Goal: Book appointment/travel/reservation

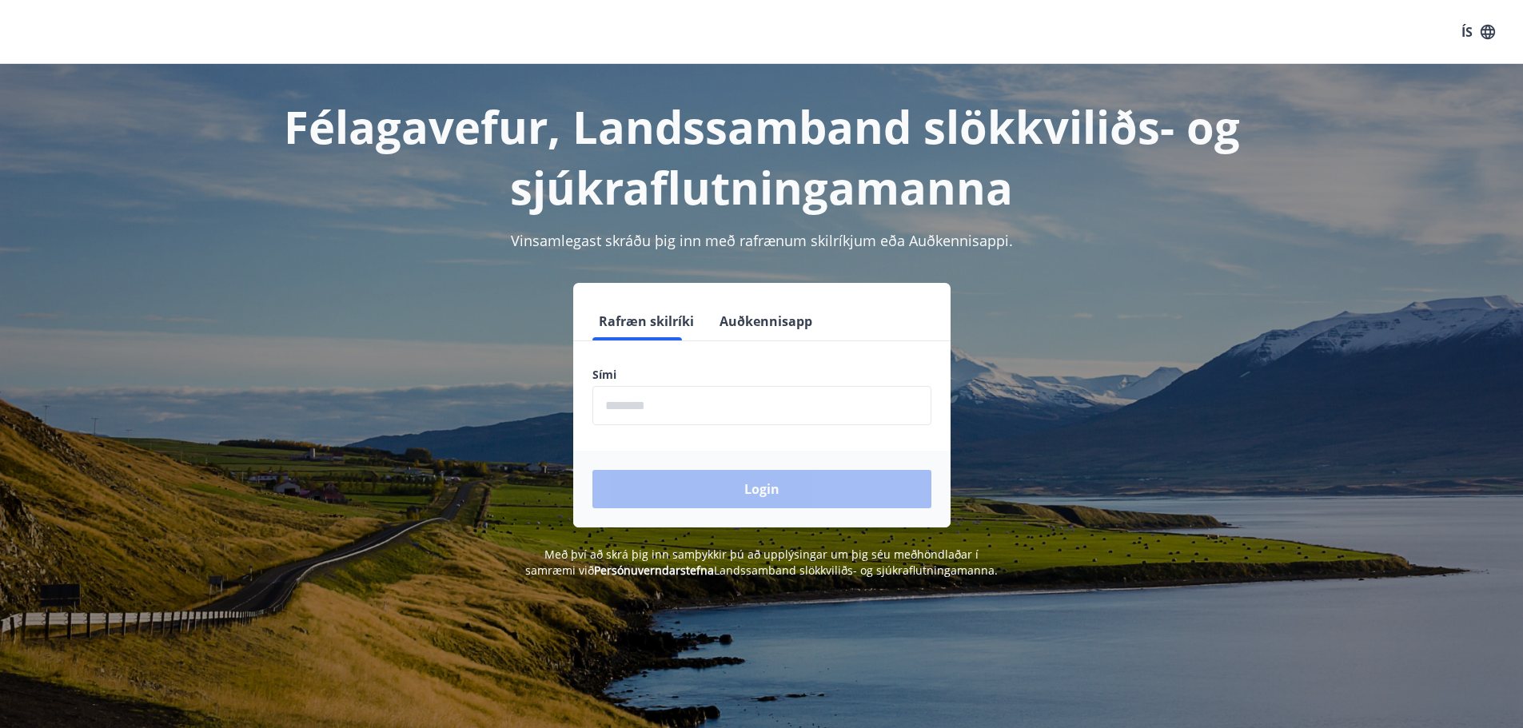
click at [699, 405] on input "phone" at bounding box center [762, 405] width 339 height 39
type input "********"
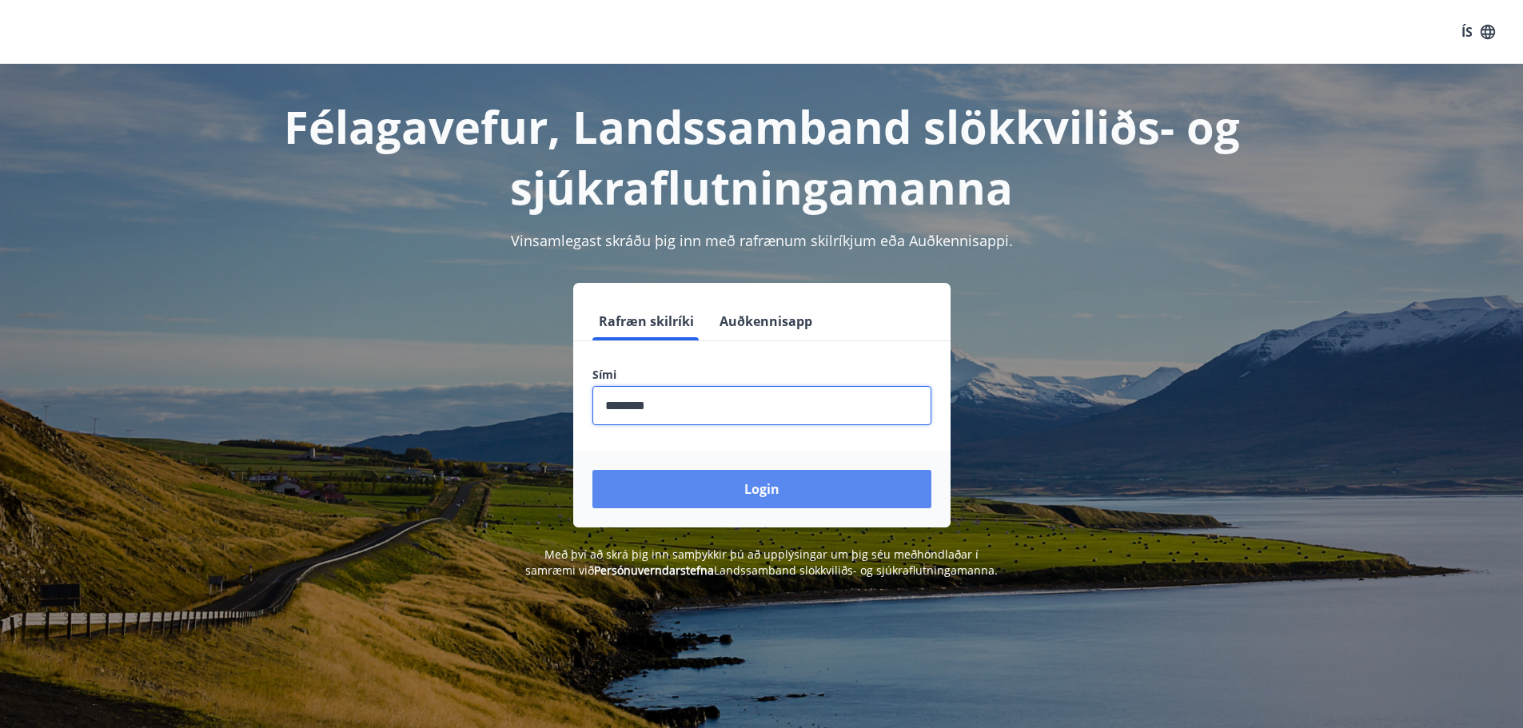
click at [717, 489] on button "Login" at bounding box center [762, 489] width 339 height 38
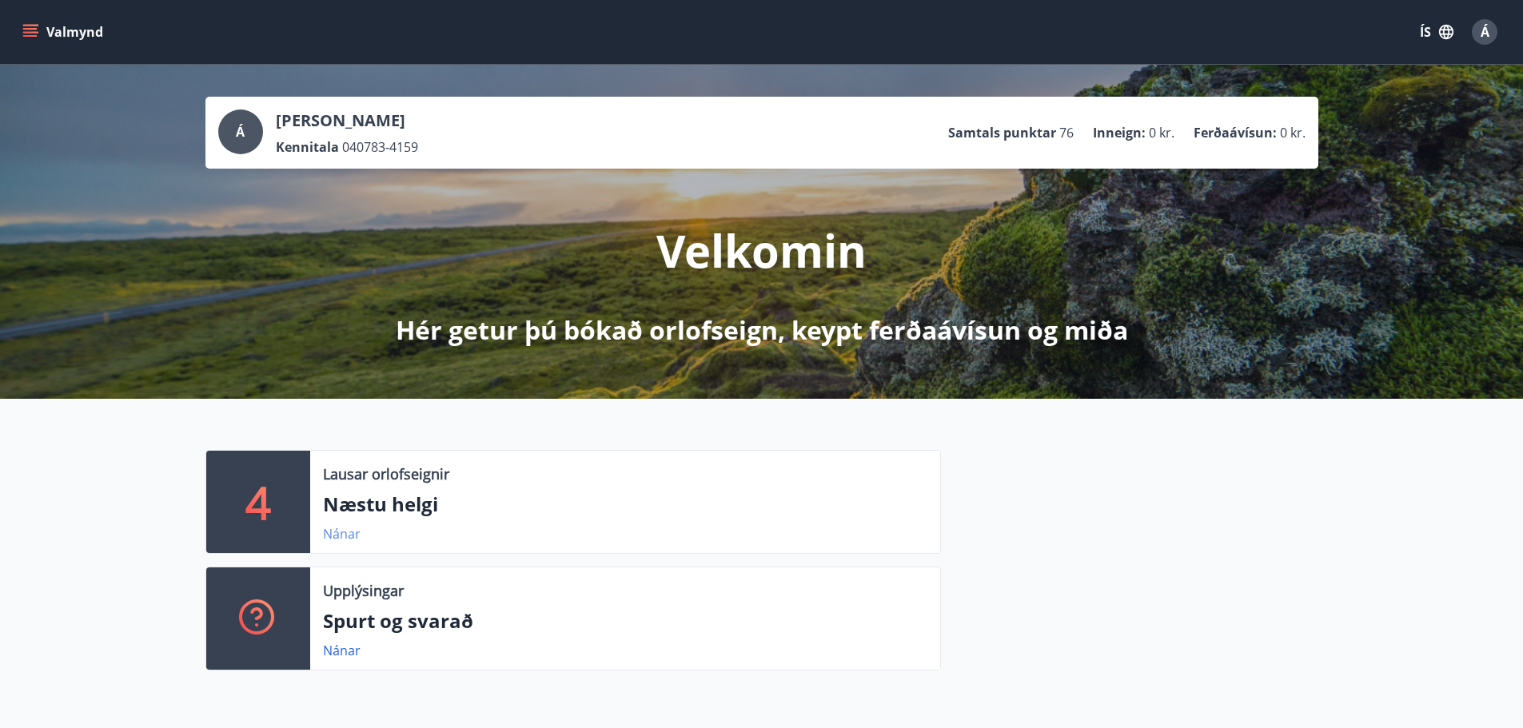
click at [336, 537] on link "Nánar" at bounding box center [342, 534] width 38 height 18
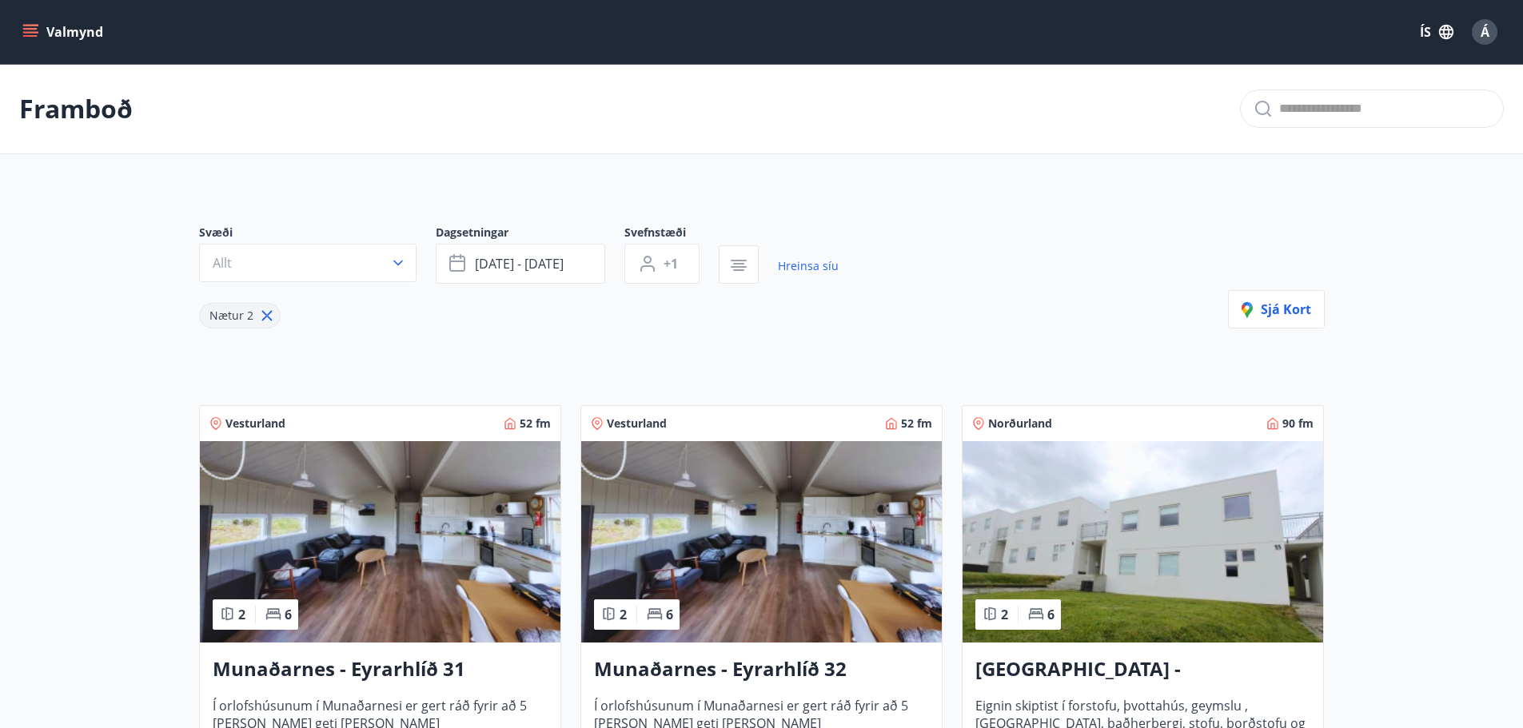
click at [21, 32] on button "Valmynd" at bounding box center [64, 32] width 90 height 29
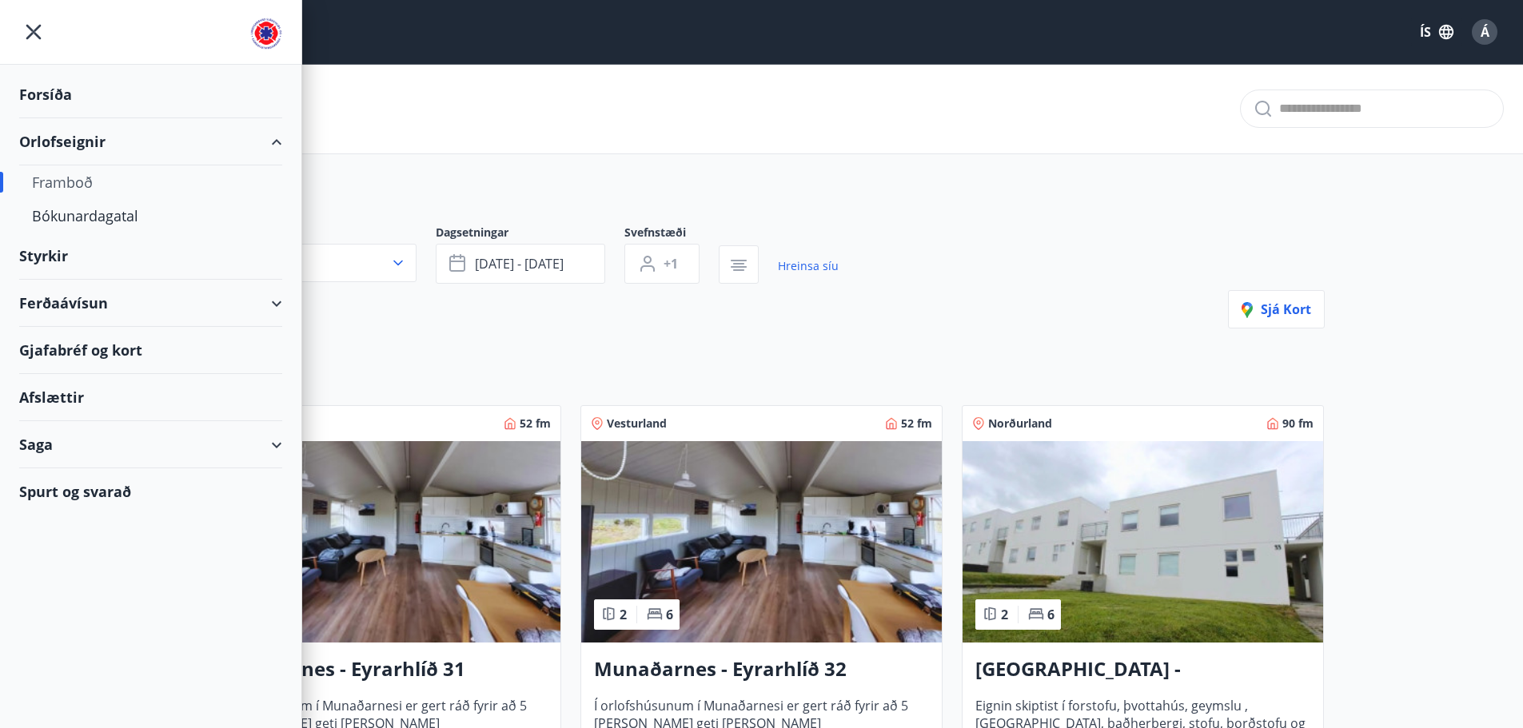
click at [267, 304] on div "Ferðaávísun" at bounding box center [150, 303] width 263 height 47
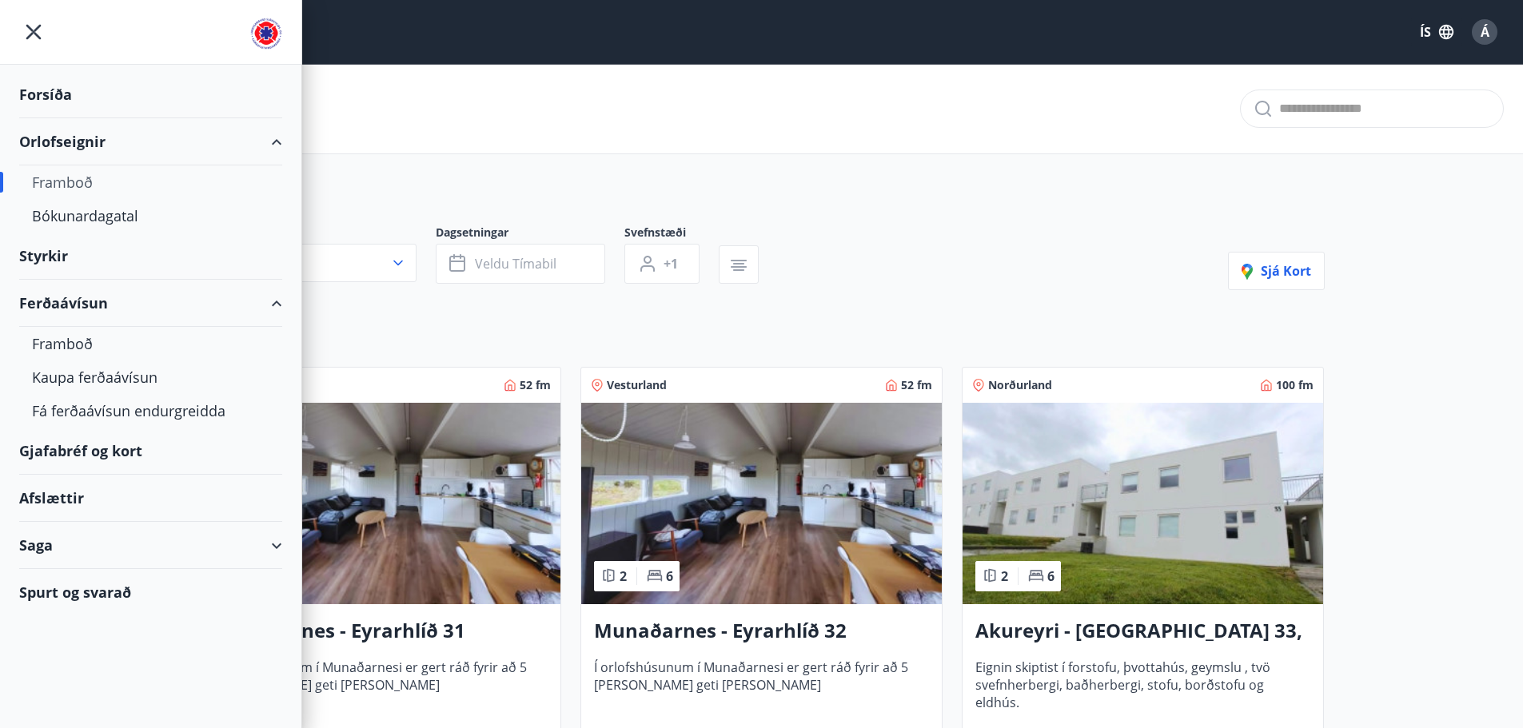
type input "*"
click at [75, 342] on div "Framboð" at bounding box center [150, 344] width 237 height 34
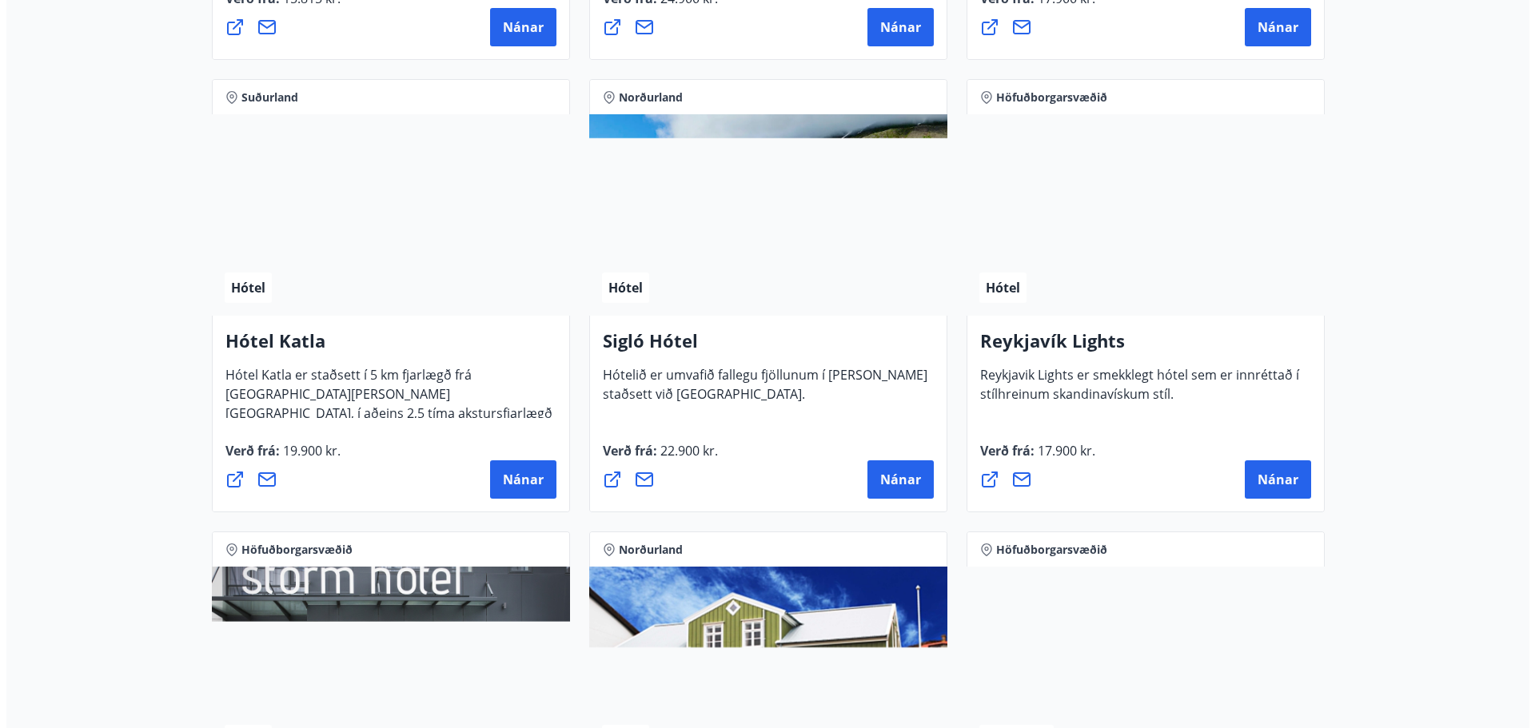
scroll to position [1119, 0]
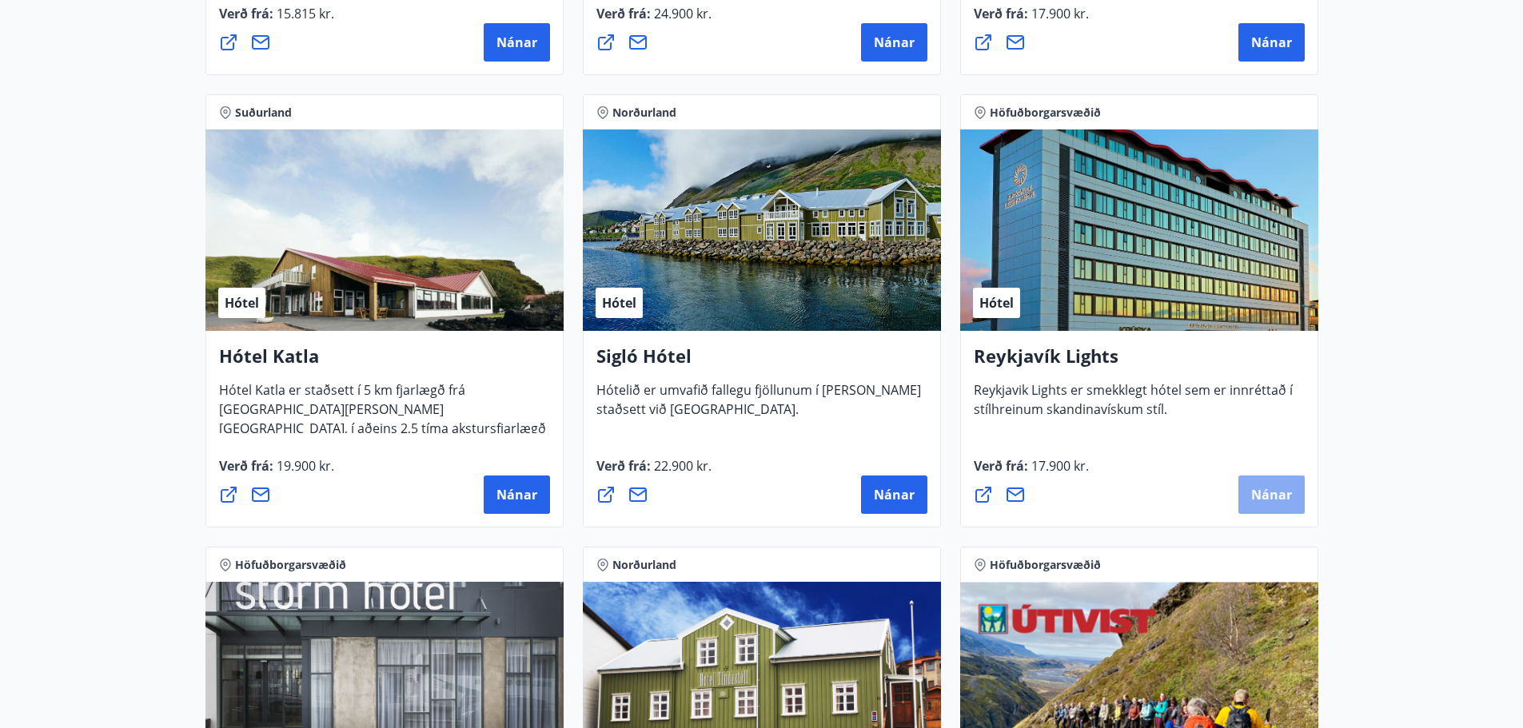
click at [1276, 494] on span "Nánar" at bounding box center [1271, 495] width 41 height 18
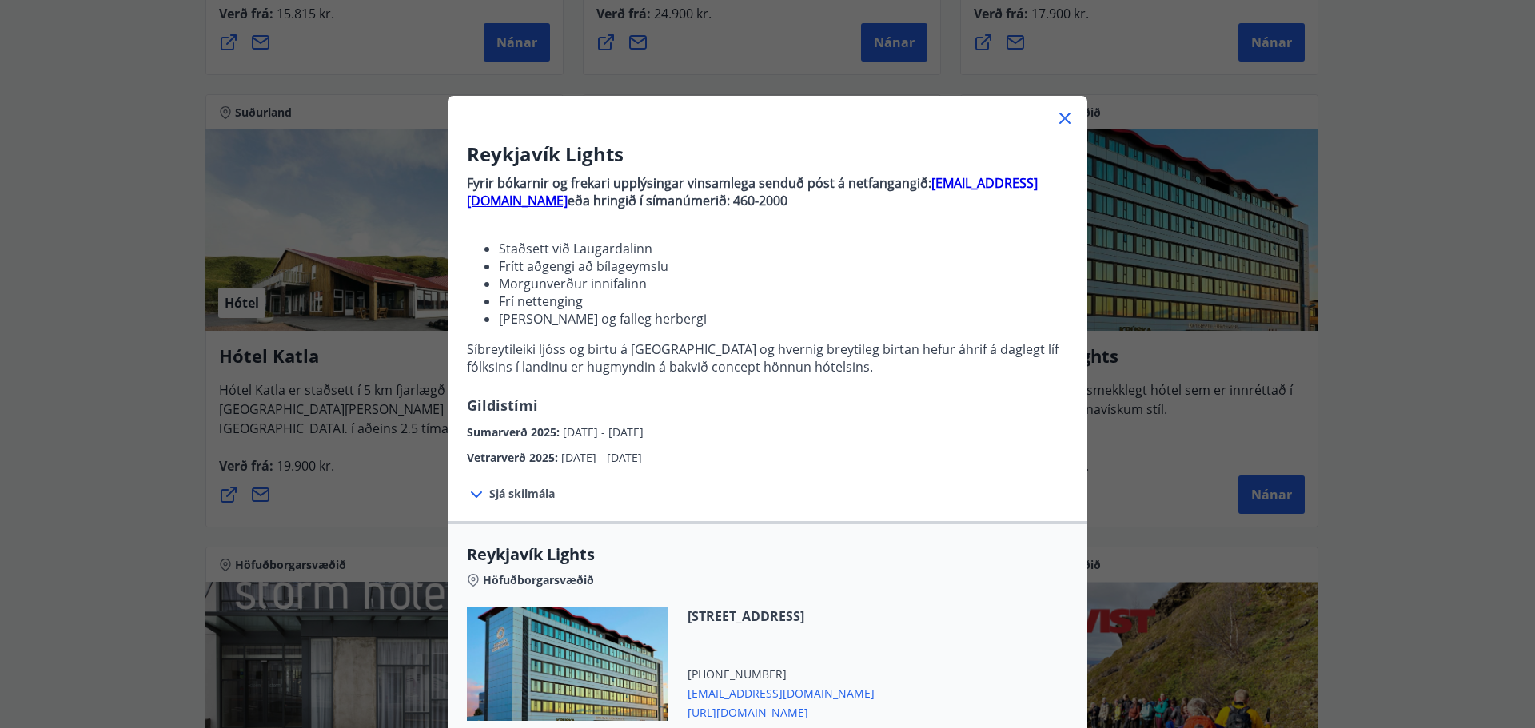
click at [497, 487] on span "Sjá skilmála" at bounding box center [522, 494] width 66 height 16
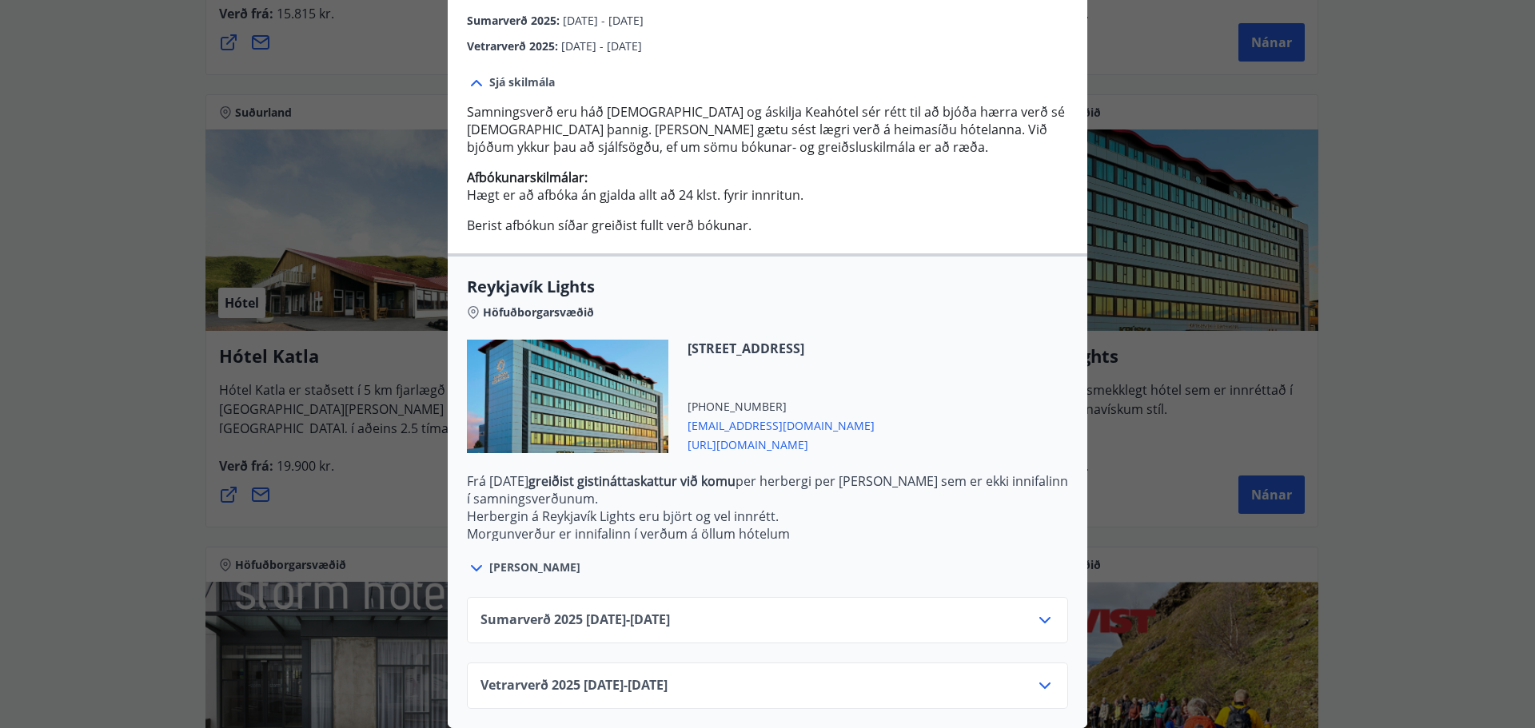
scroll to position [424, 0]
click at [1035, 676] on icon at bounding box center [1044, 685] width 19 height 19
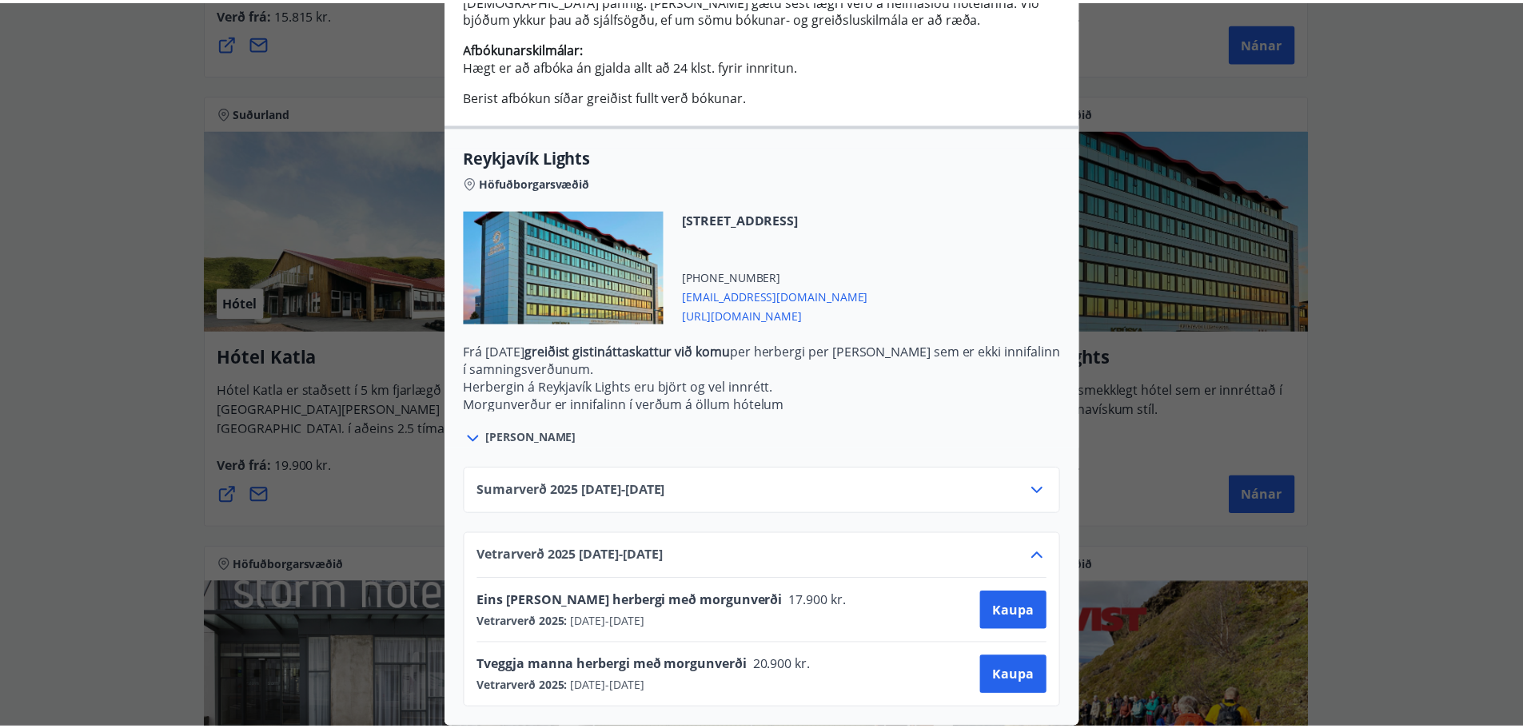
scroll to position [0, 0]
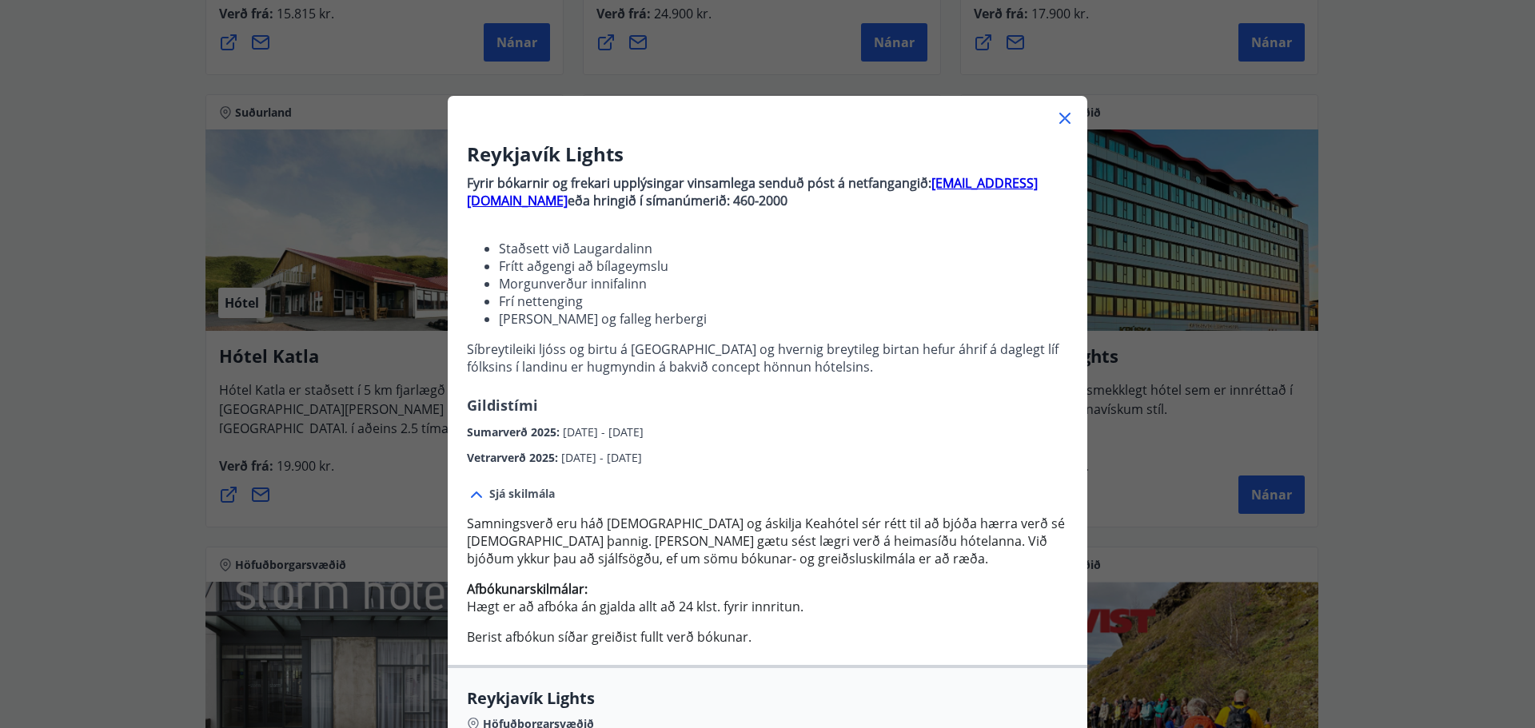
click at [1060, 117] on icon at bounding box center [1064, 118] width 11 height 11
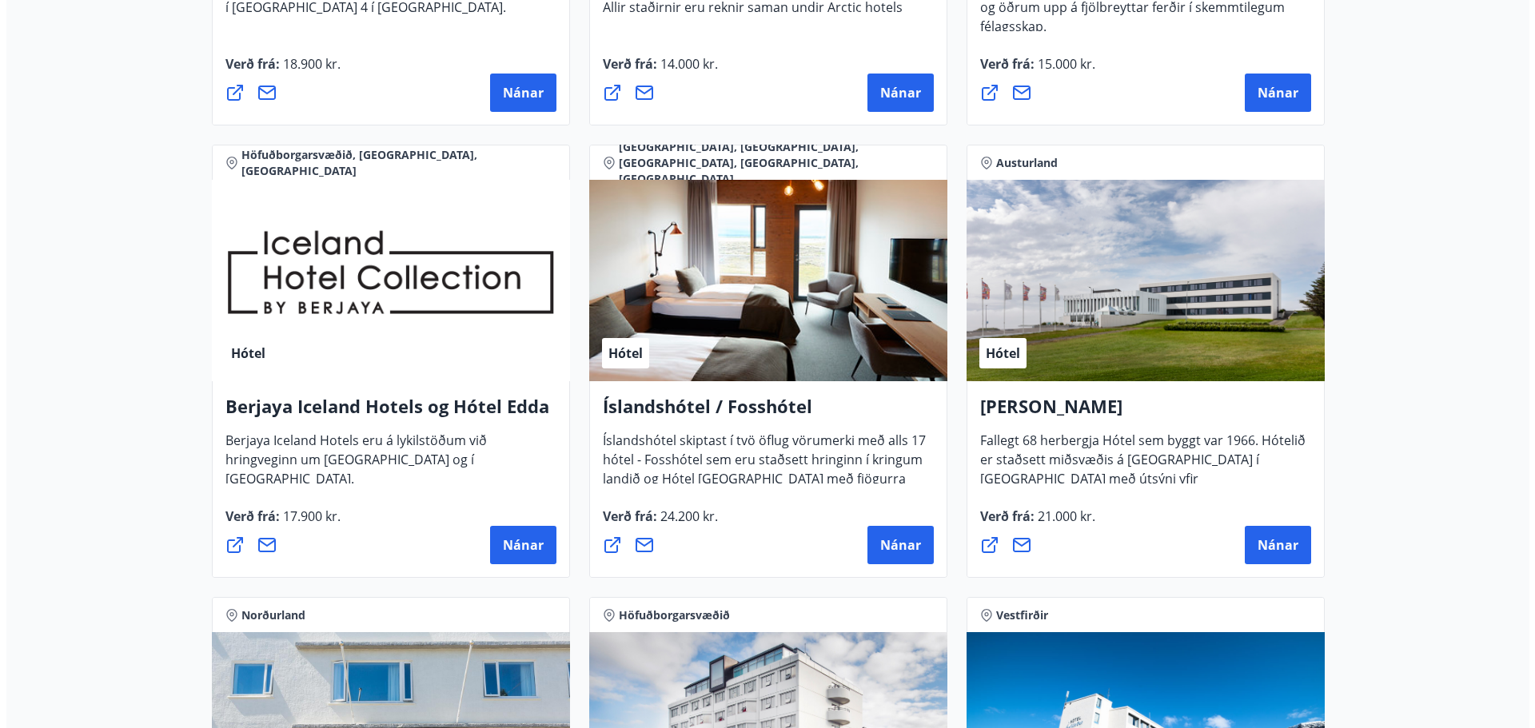
scroll to position [1976, 0]
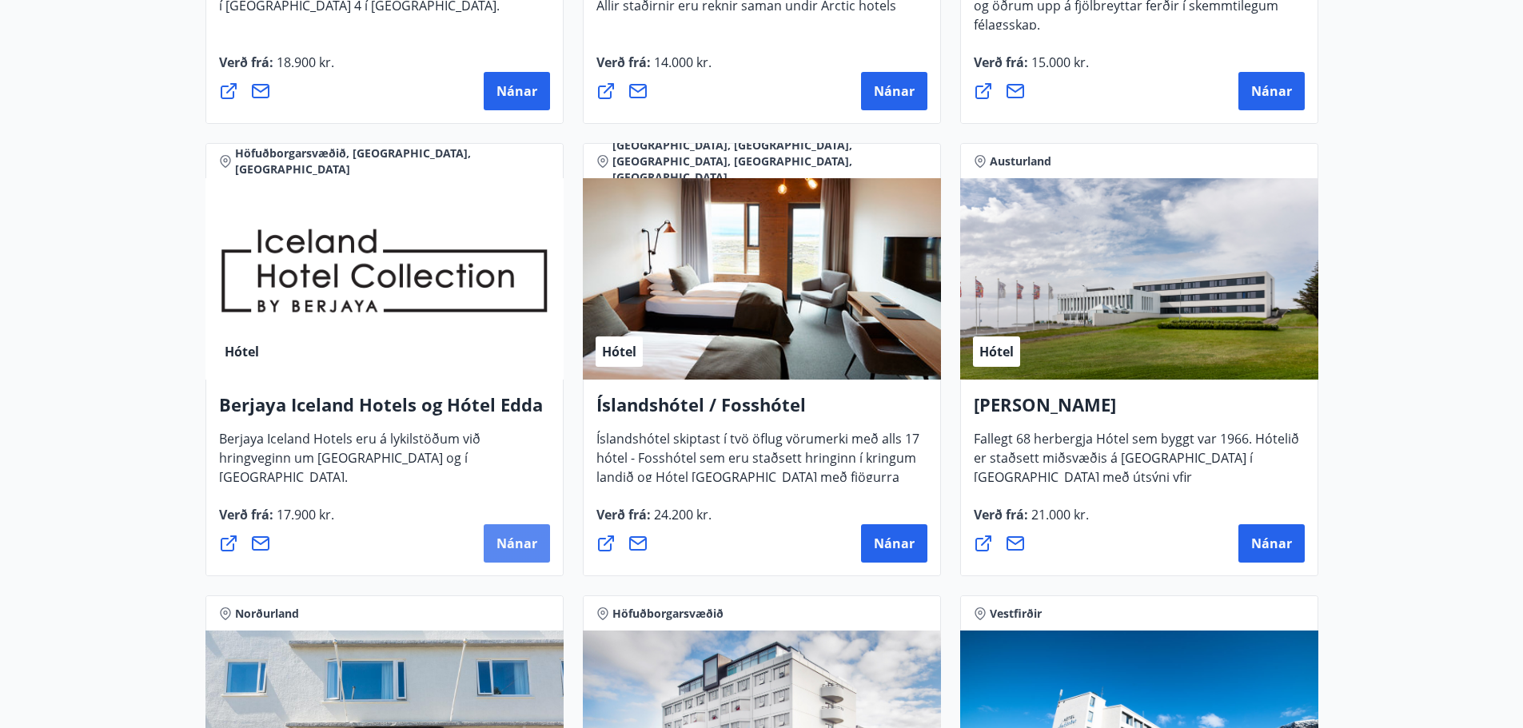
click at [519, 539] on span "Nánar" at bounding box center [517, 544] width 41 height 18
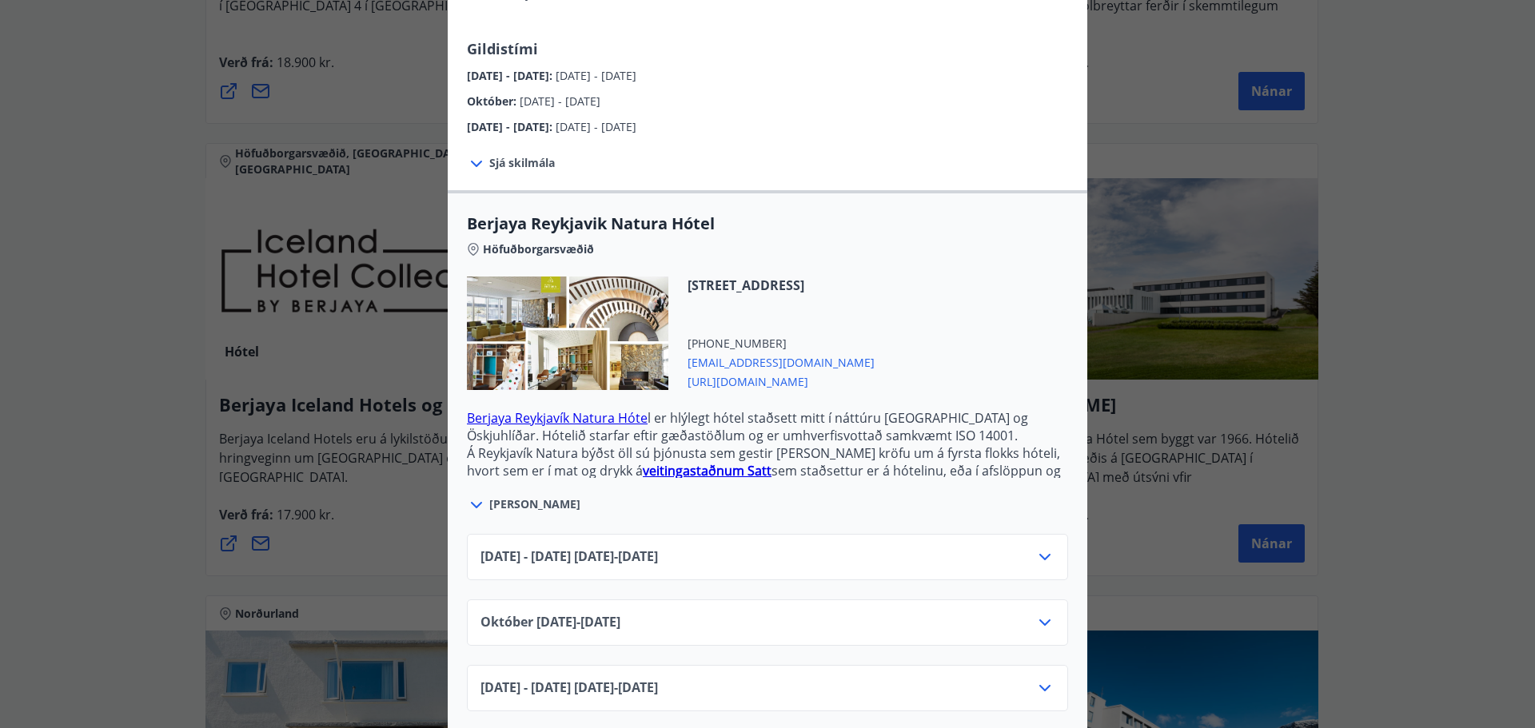
scroll to position [320, 0]
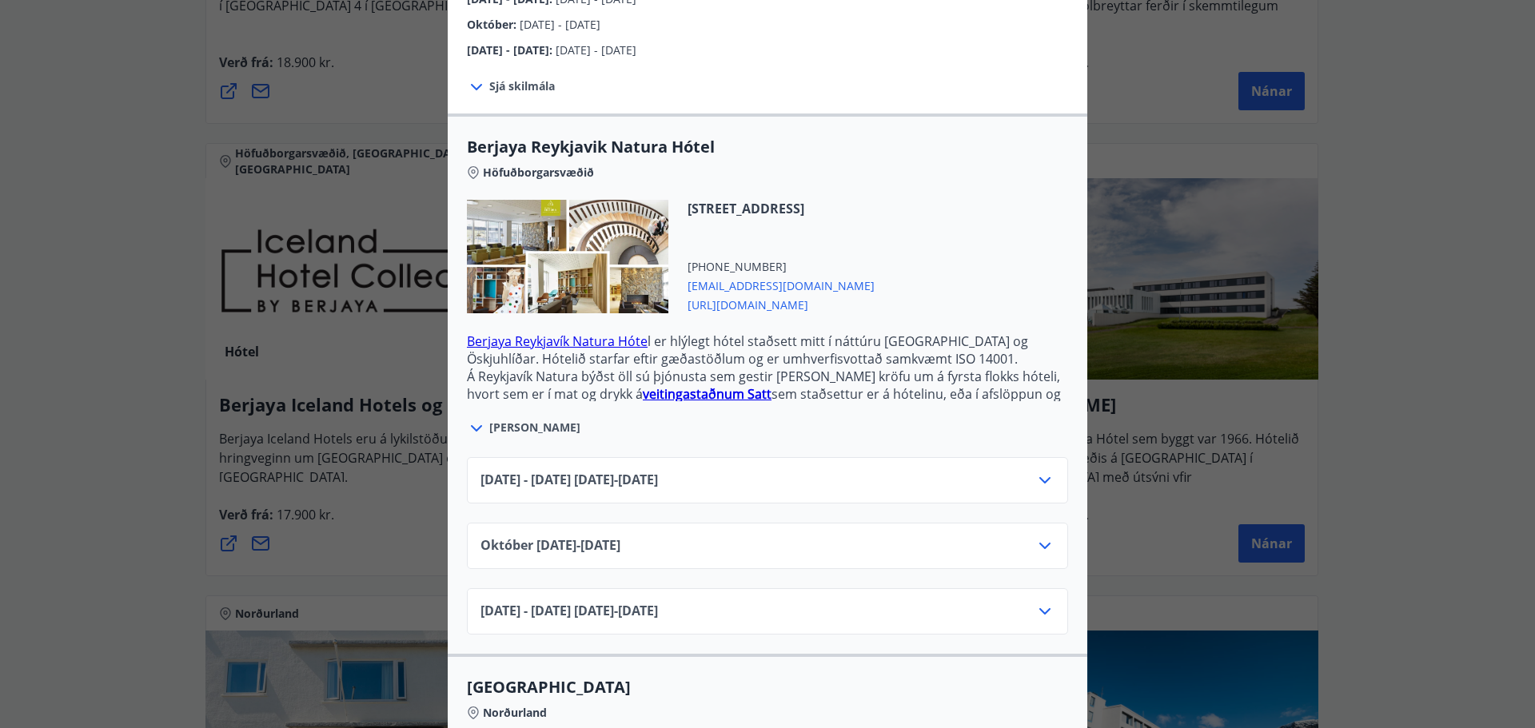
click at [1043, 537] on icon at bounding box center [1044, 546] width 19 height 19
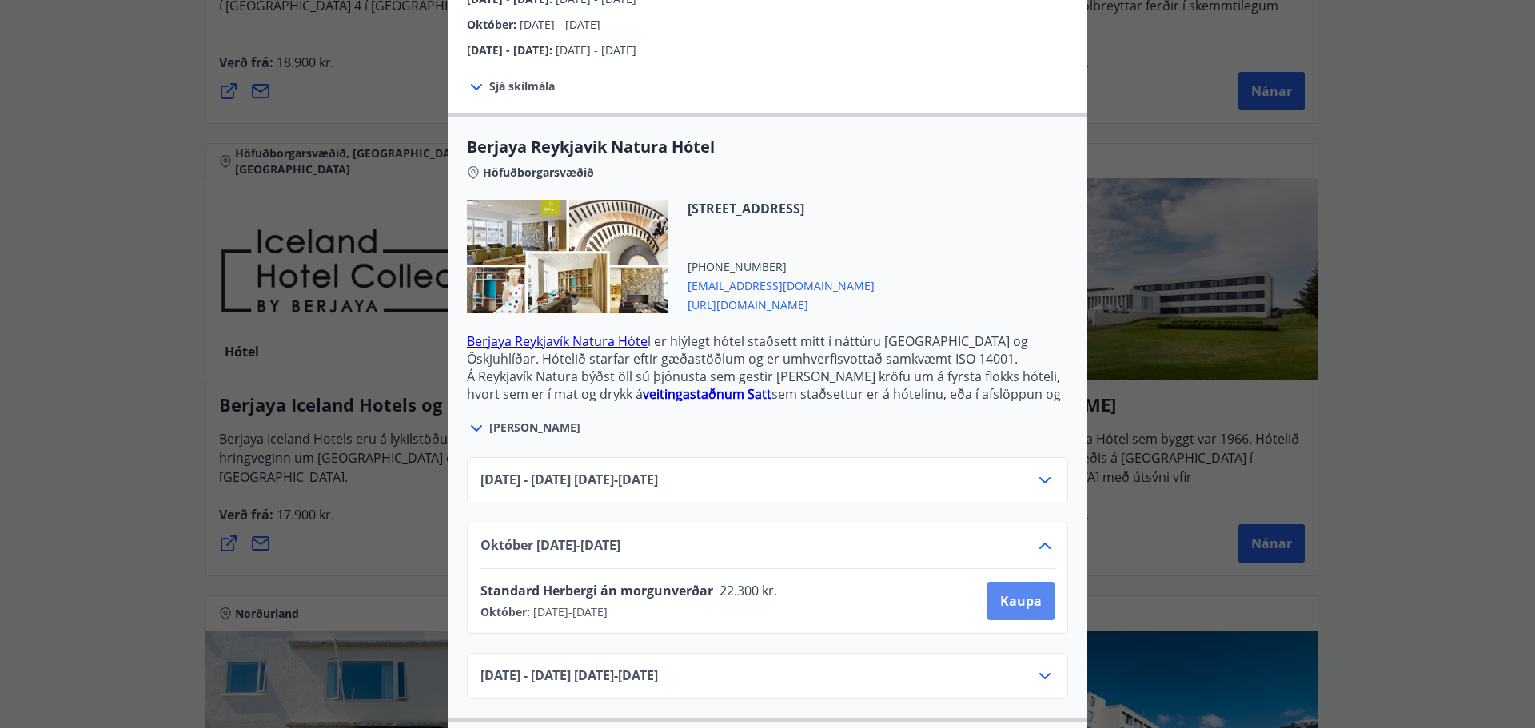
click at [1020, 593] on span "Kaupa" at bounding box center [1021, 602] width 42 height 18
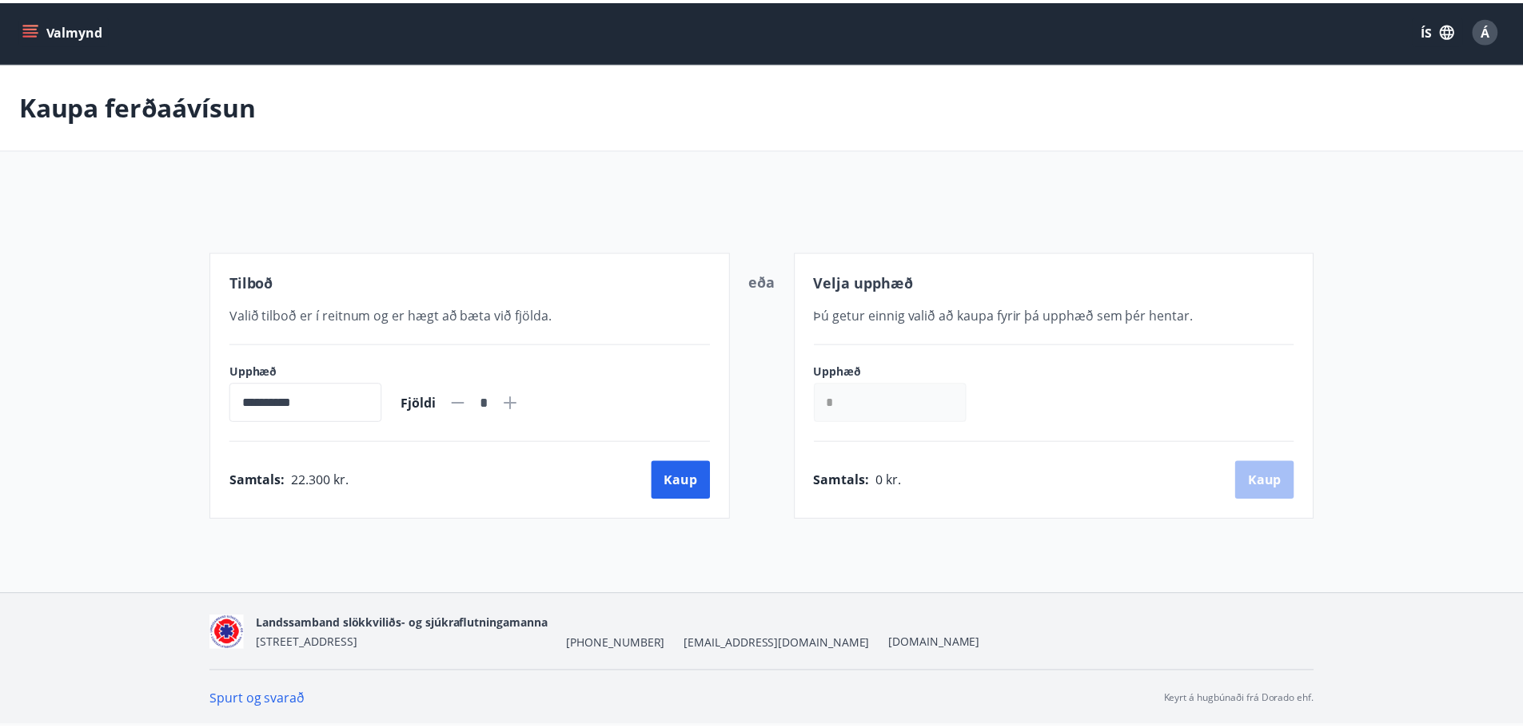
scroll to position [2, 0]
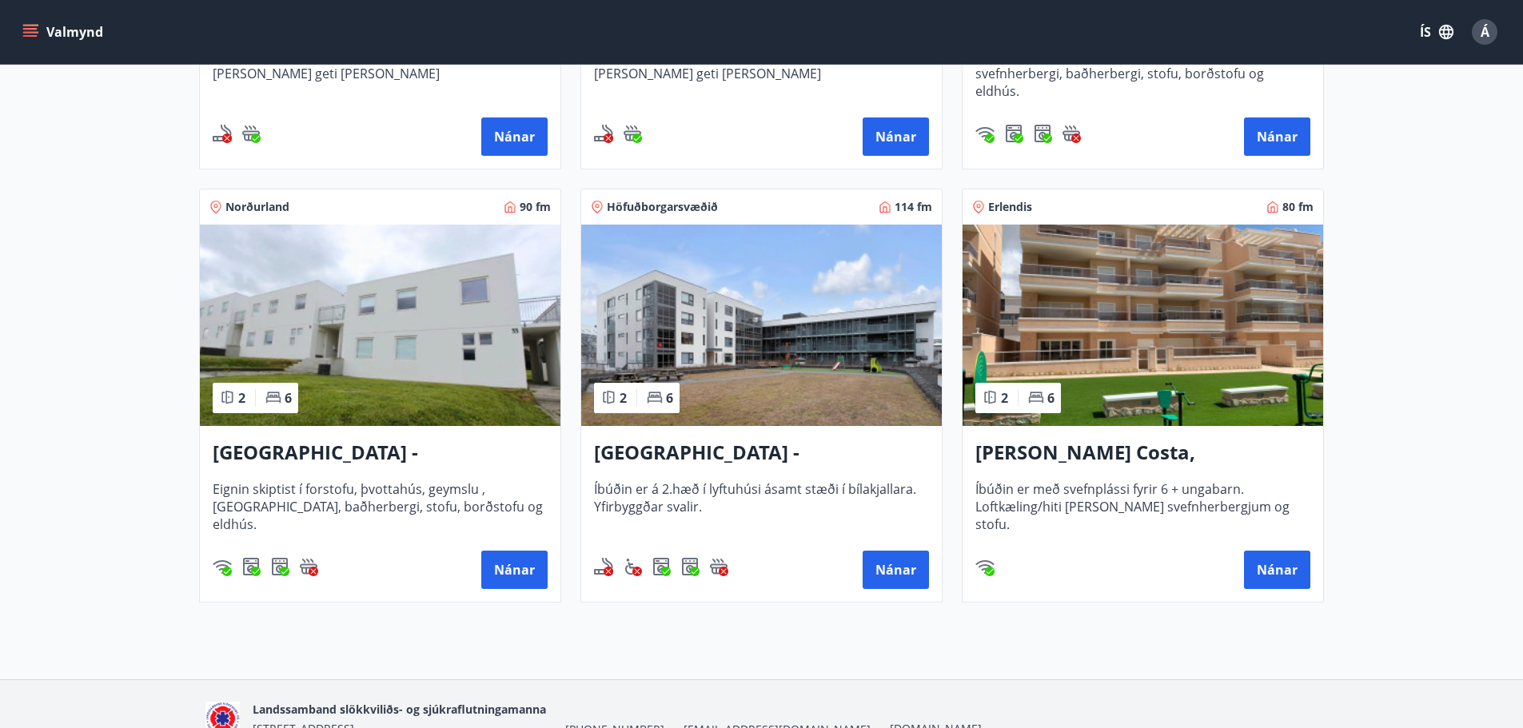
scroll to position [640, 0]
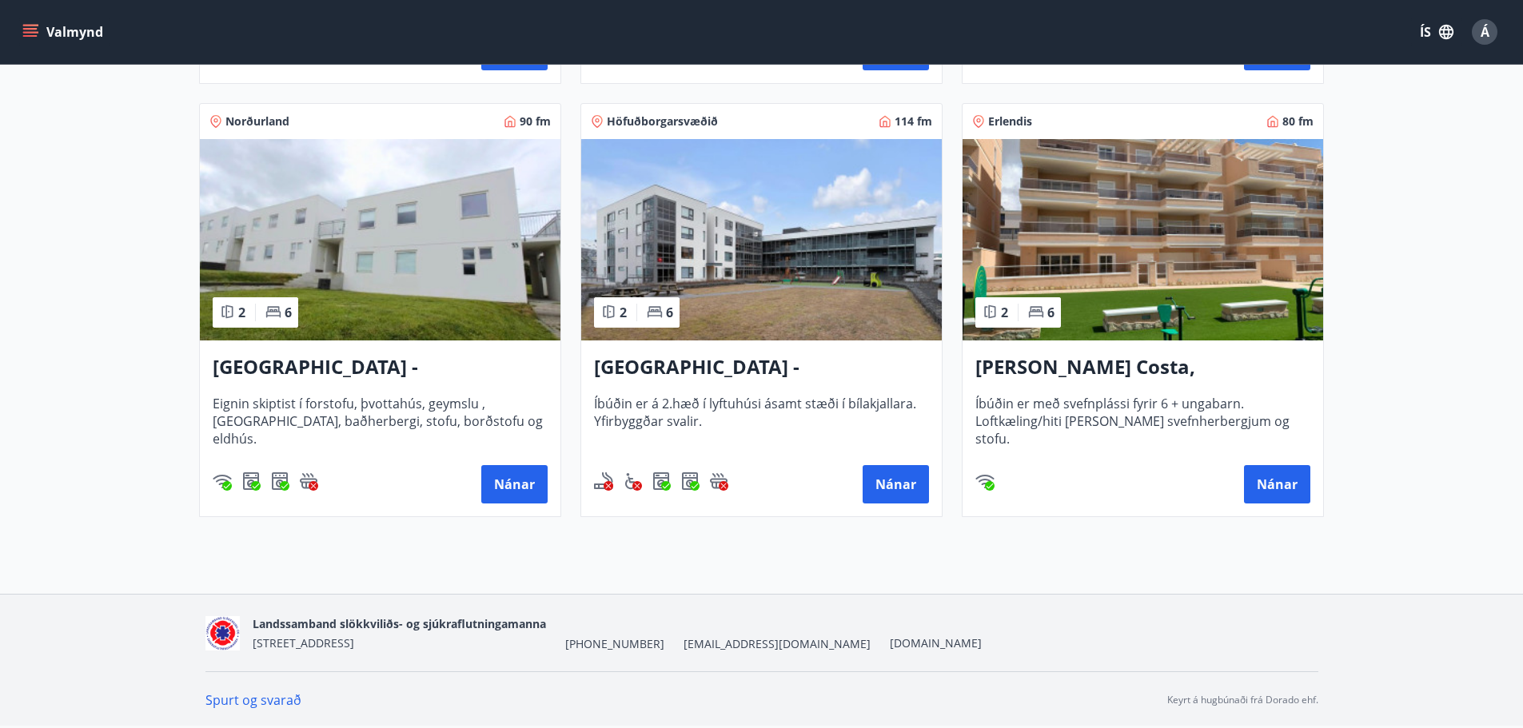
click at [1143, 369] on h3 "Spánn - Orihuela Costa, Alicante" at bounding box center [1143, 367] width 335 height 29
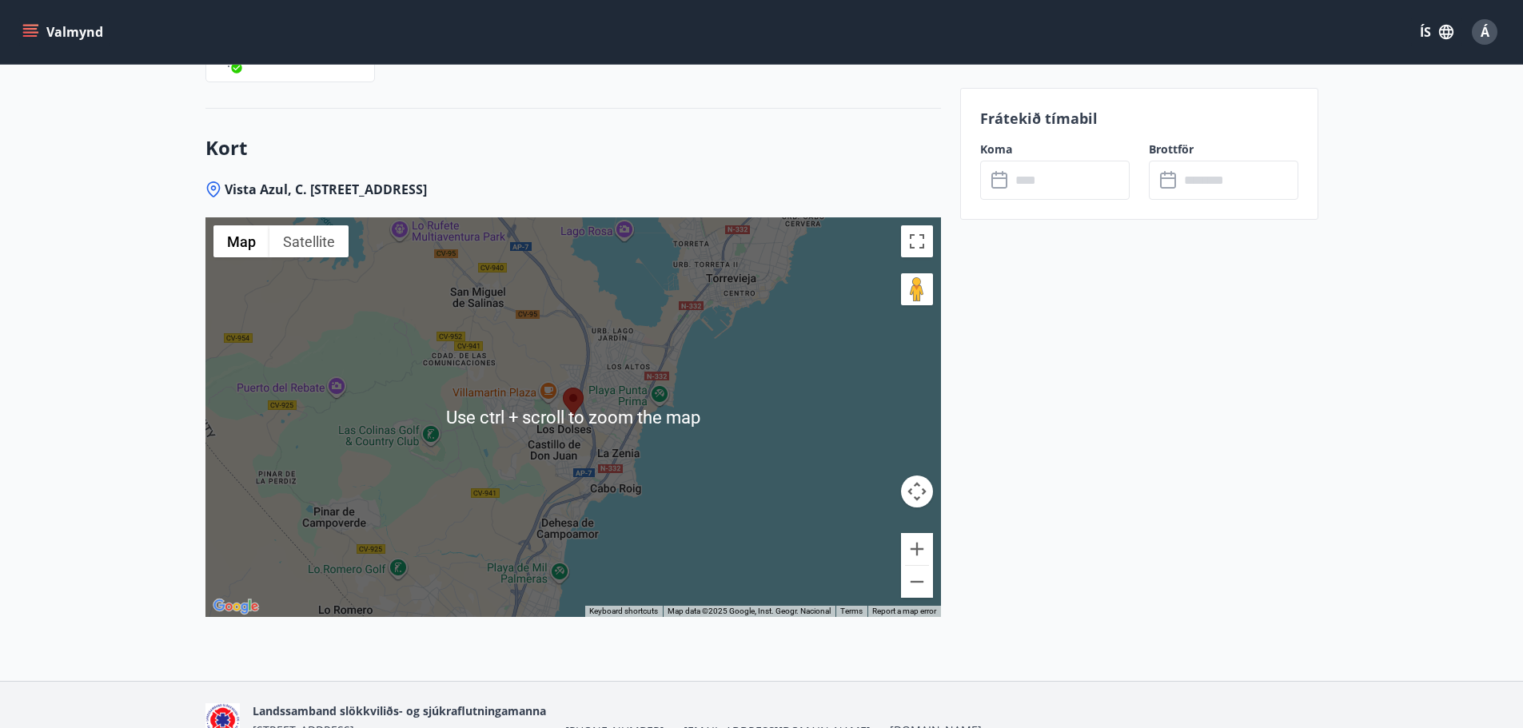
scroll to position [2399, 0]
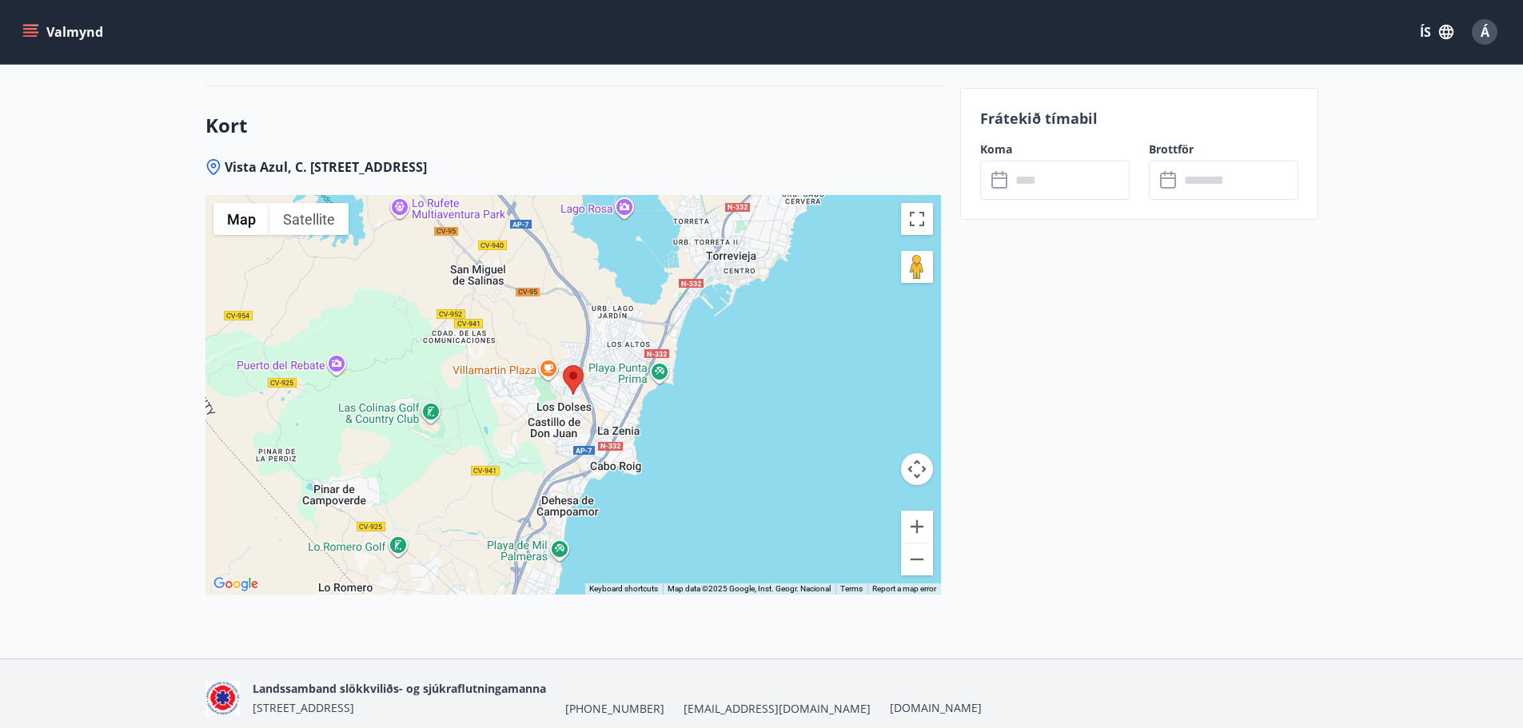
click at [582, 375] on div at bounding box center [573, 395] width 736 height 400
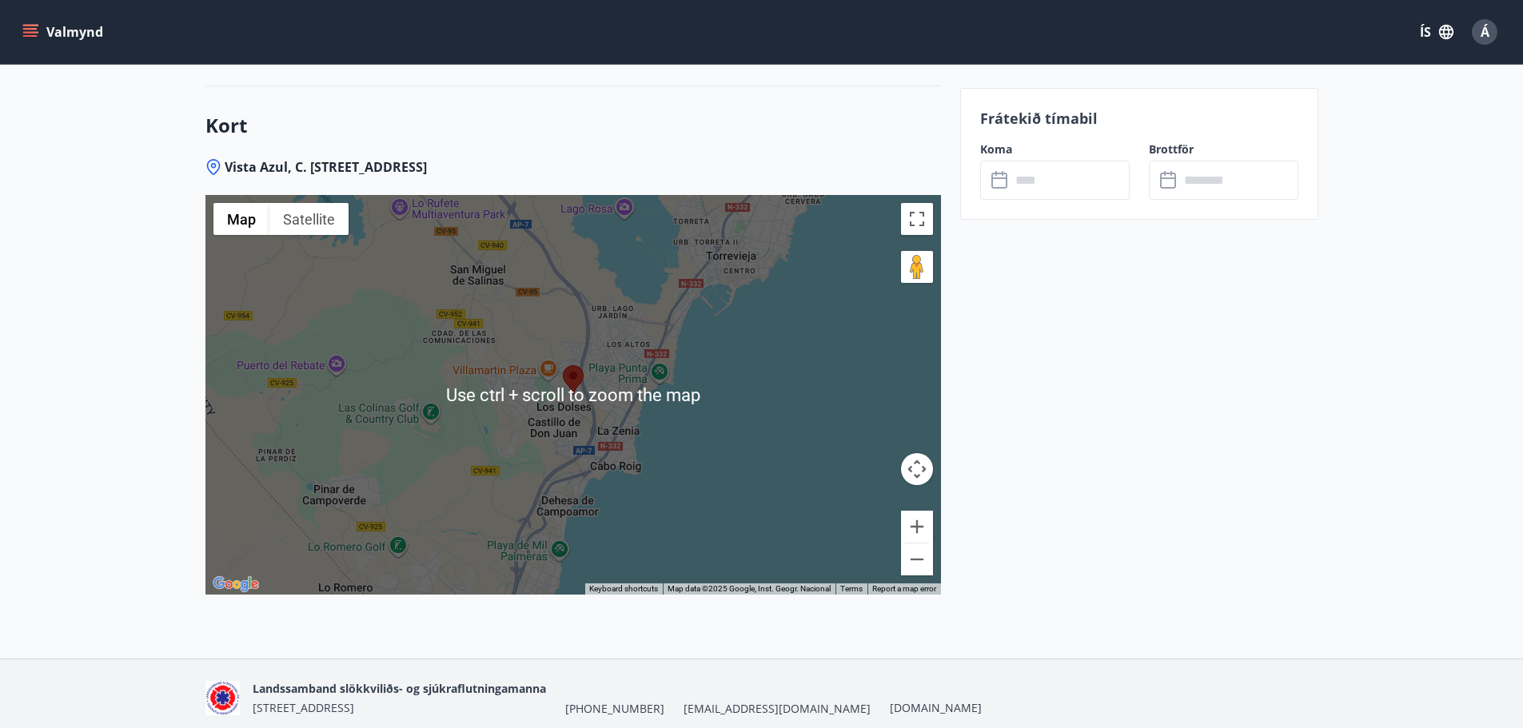
click at [634, 385] on div at bounding box center [573, 395] width 736 height 400
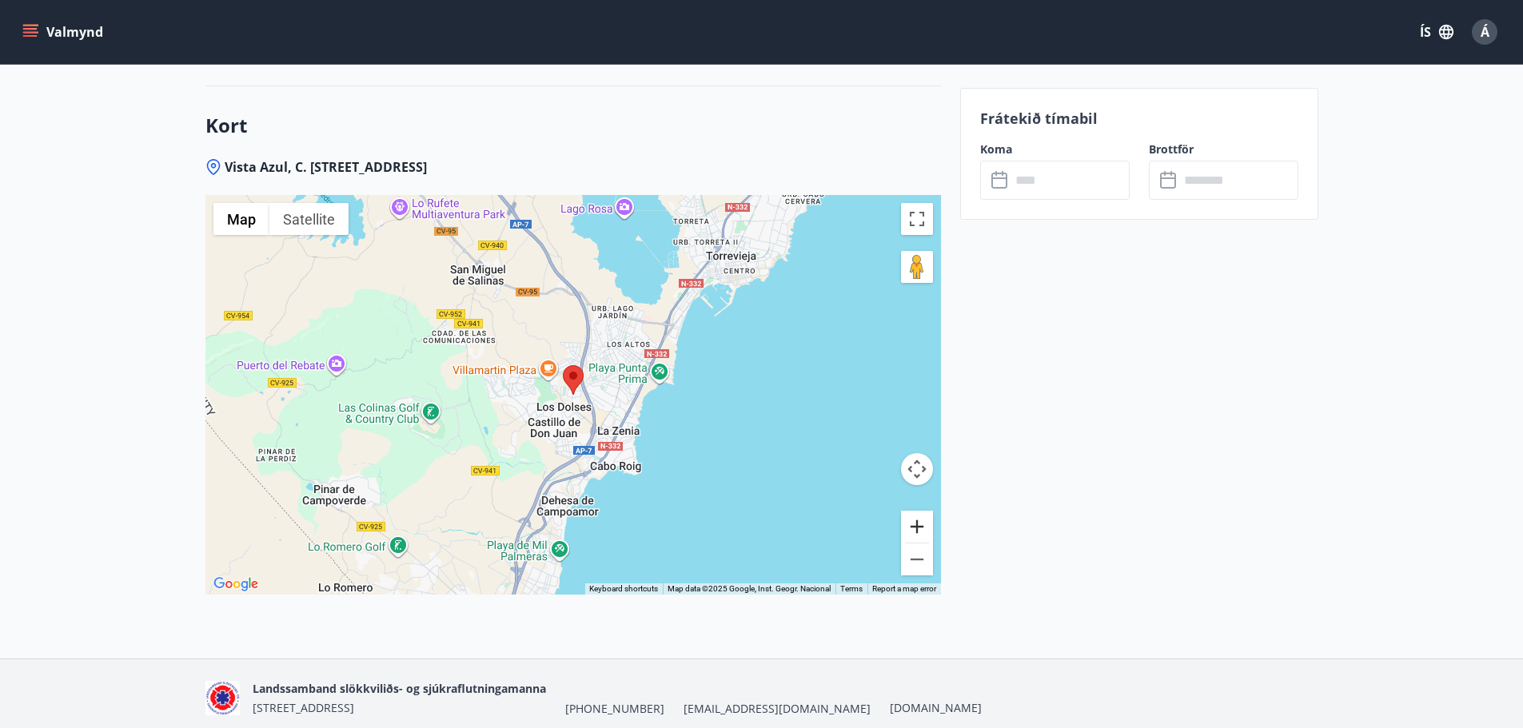
click at [922, 511] on button "Zoom in" at bounding box center [917, 527] width 32 height 32
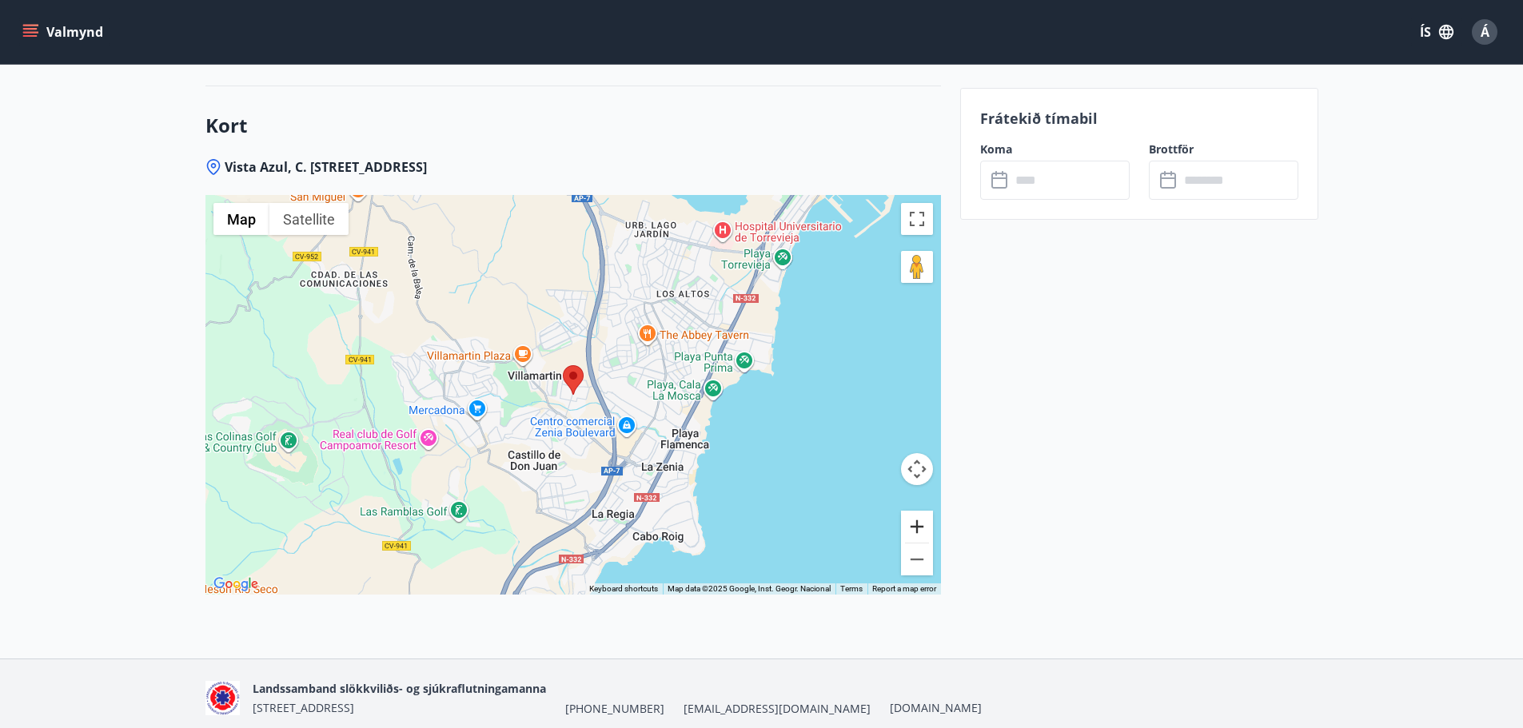
click at [922, 511] on button "Zoom in" at bounding box center [917, 527] width 32 height 32
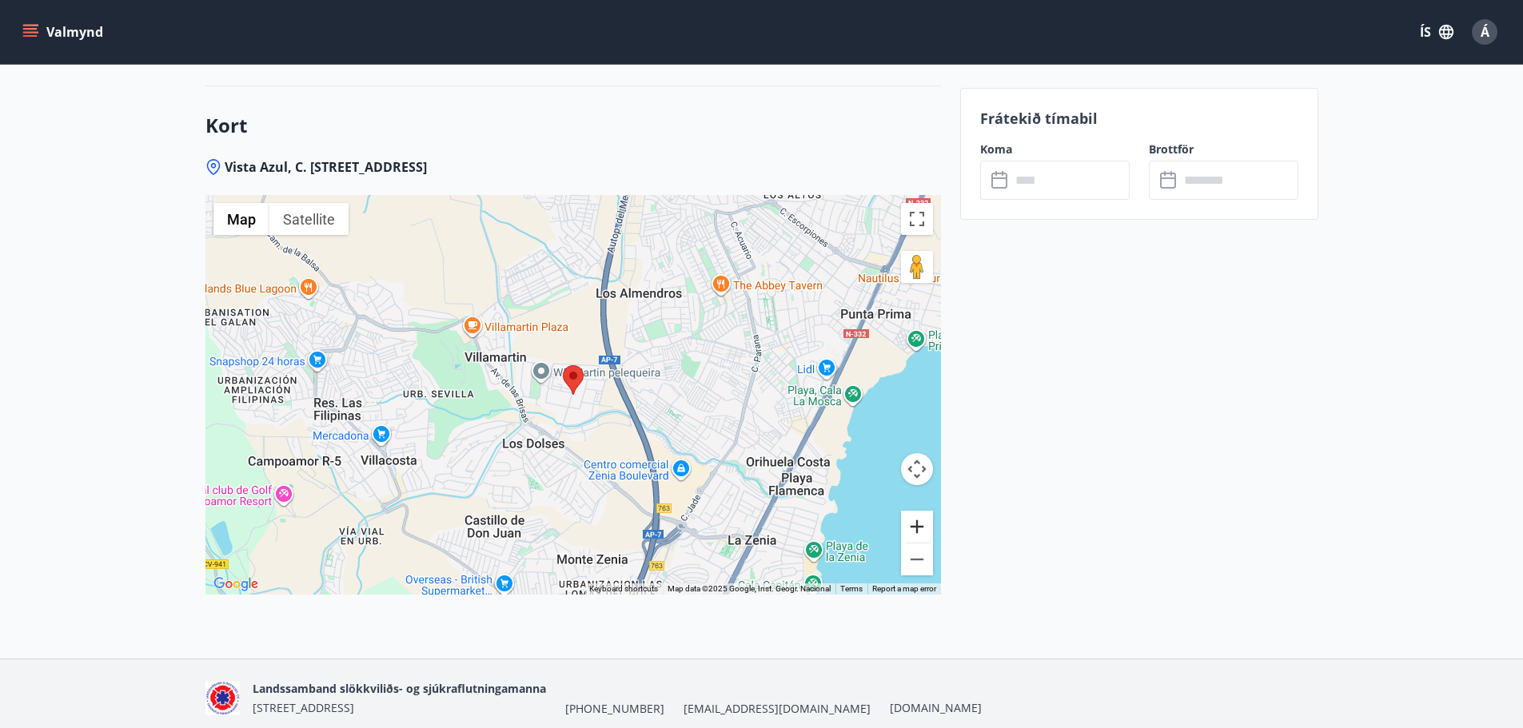
click at [922, 511] on button "Zoom in" at bounding box center [917, 527] width 32 height 32
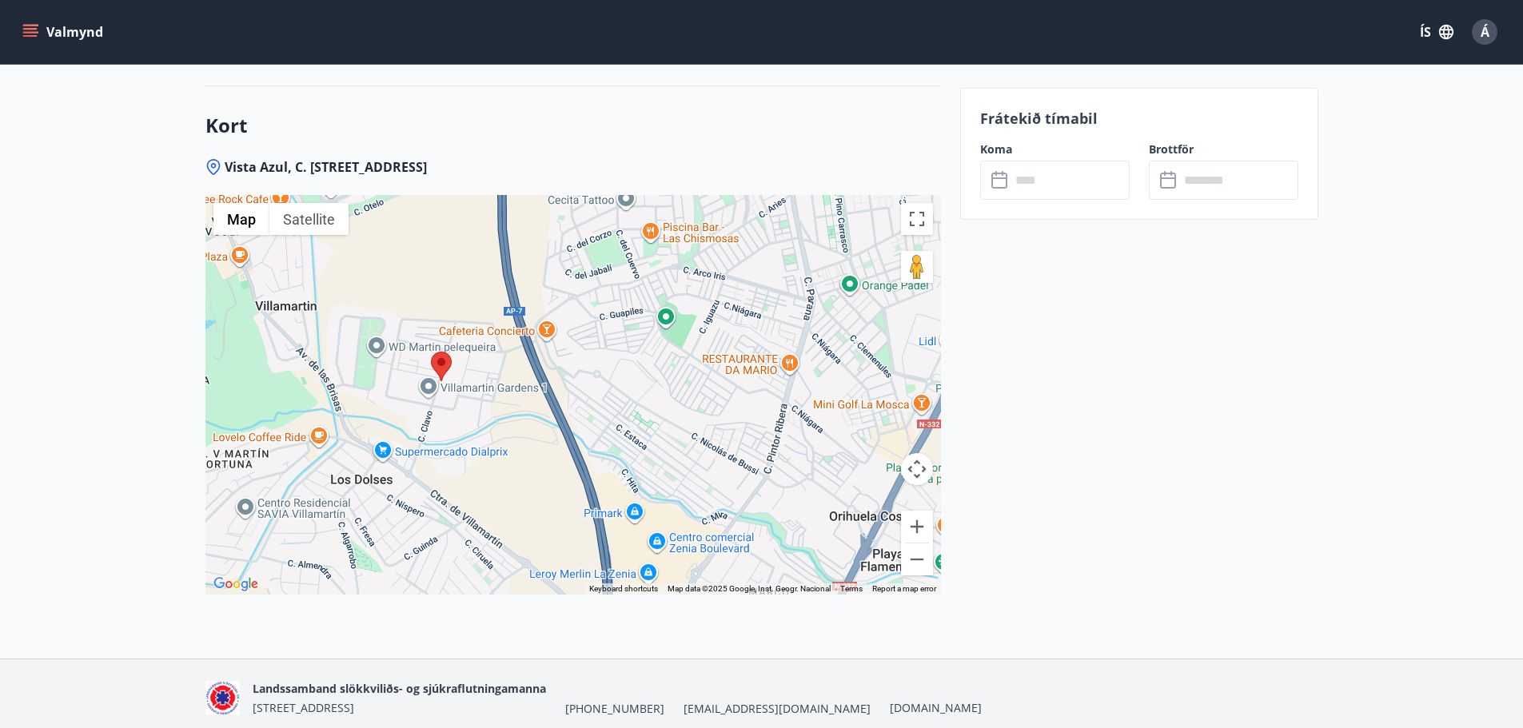
drag, startPoint x: 574, startPoint y: 355, endPoint x: 443, endPoint y: 340, distance: 132.0
click at [431, 352] on area at bounding box center [431, 352] width 0 height 0
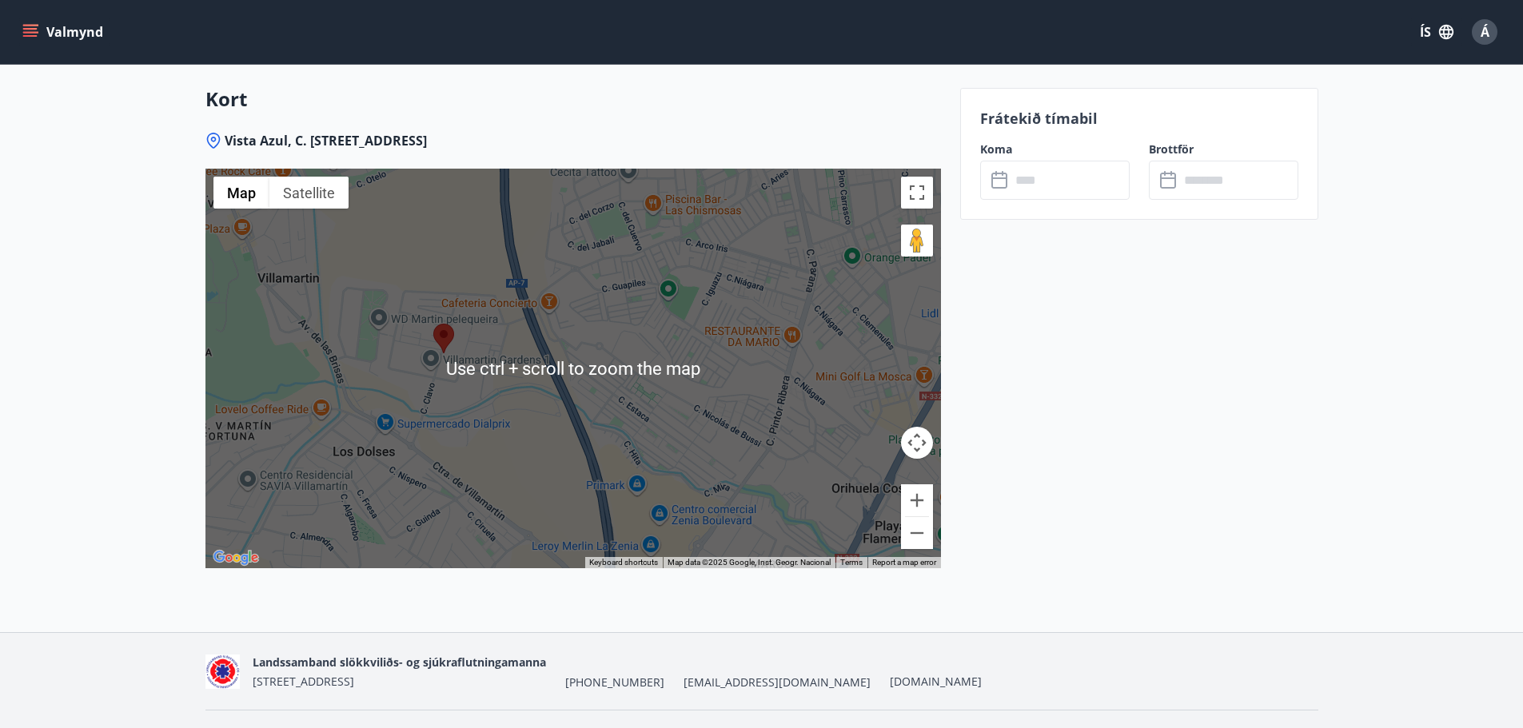
scroll to position [2345, 0]
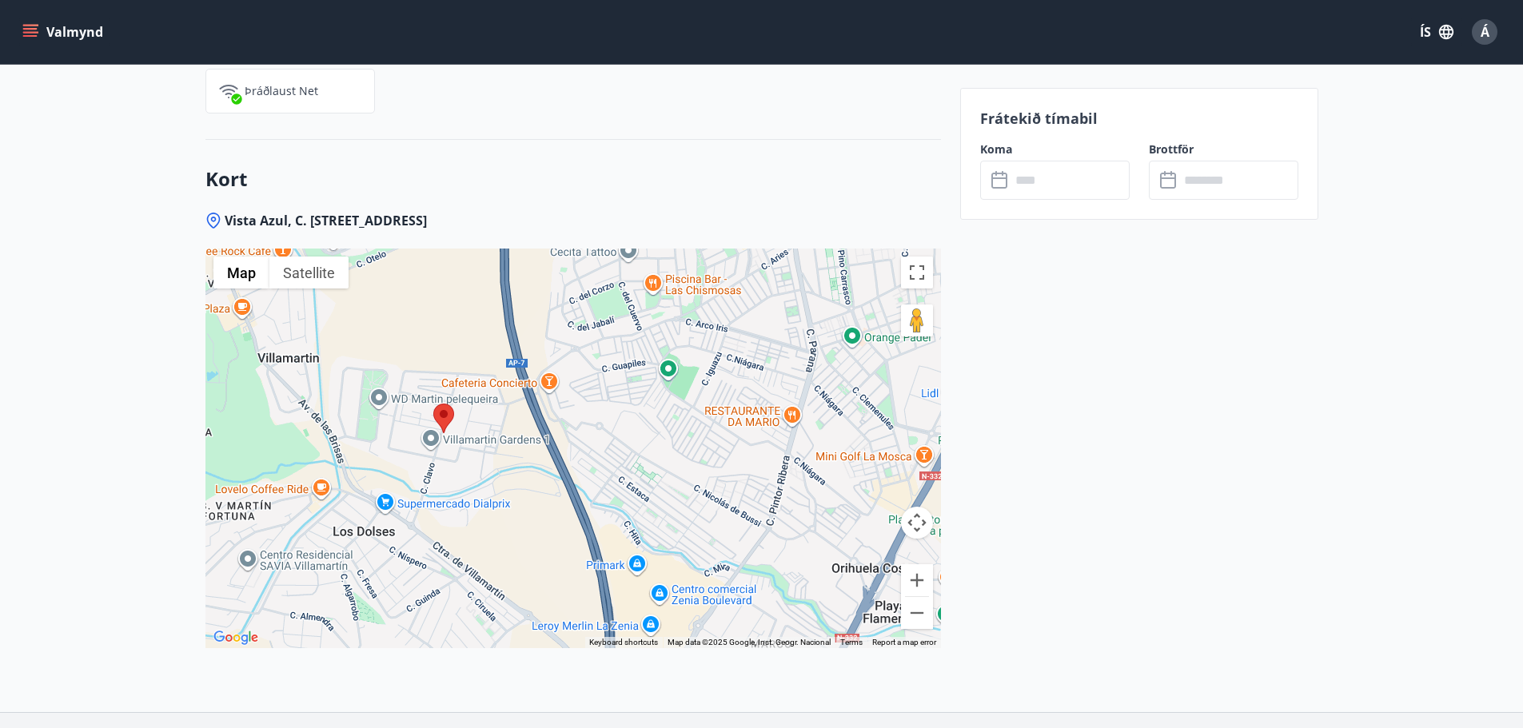
click at [828, 517] on div "To navigate, press the arrow keys." at bounding box center [573, 449] width 736 height 400
click at [915, 565] on button "Zoom in" at bounding box center [917, 581] width 32 height 32
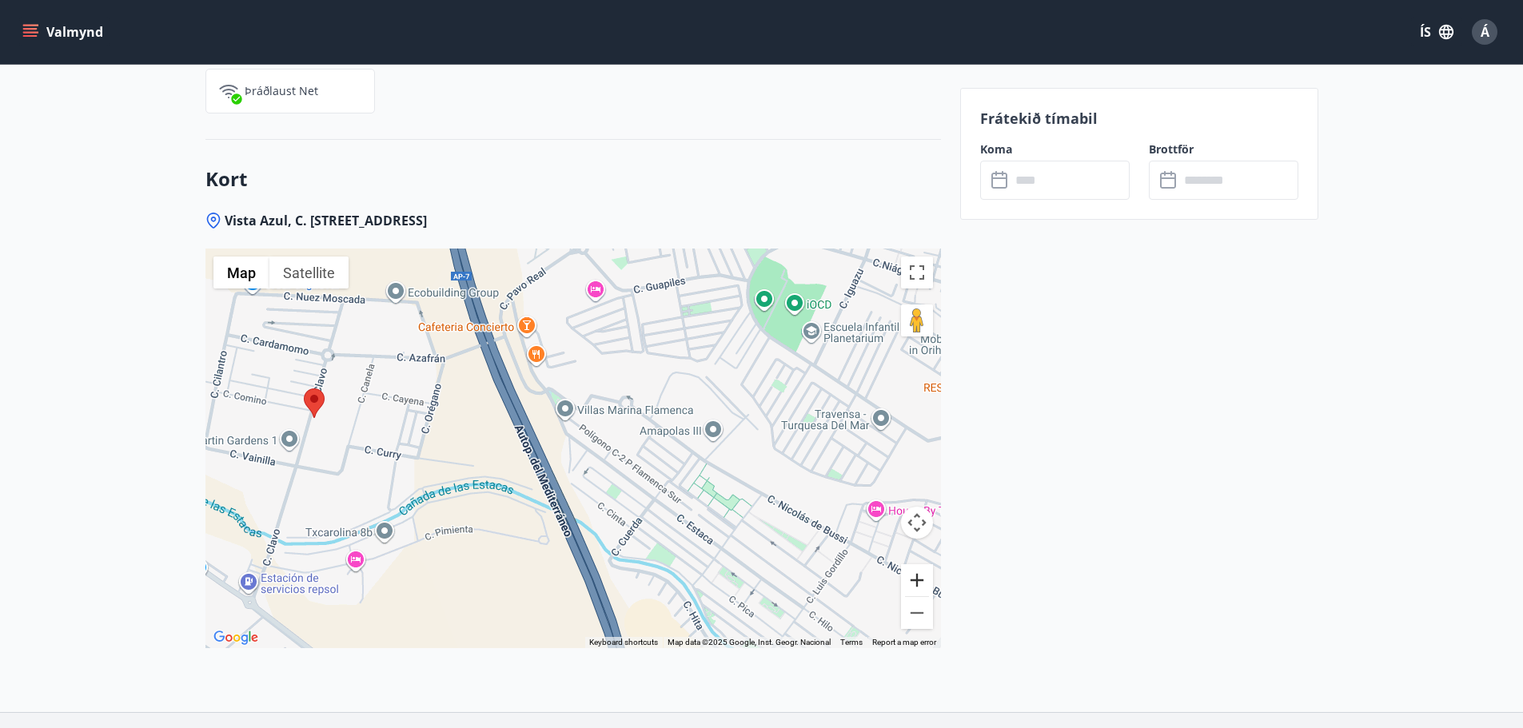
click at [915, 565] on button "Zoom in" at bounding box center [917, 581] width 32 height 32
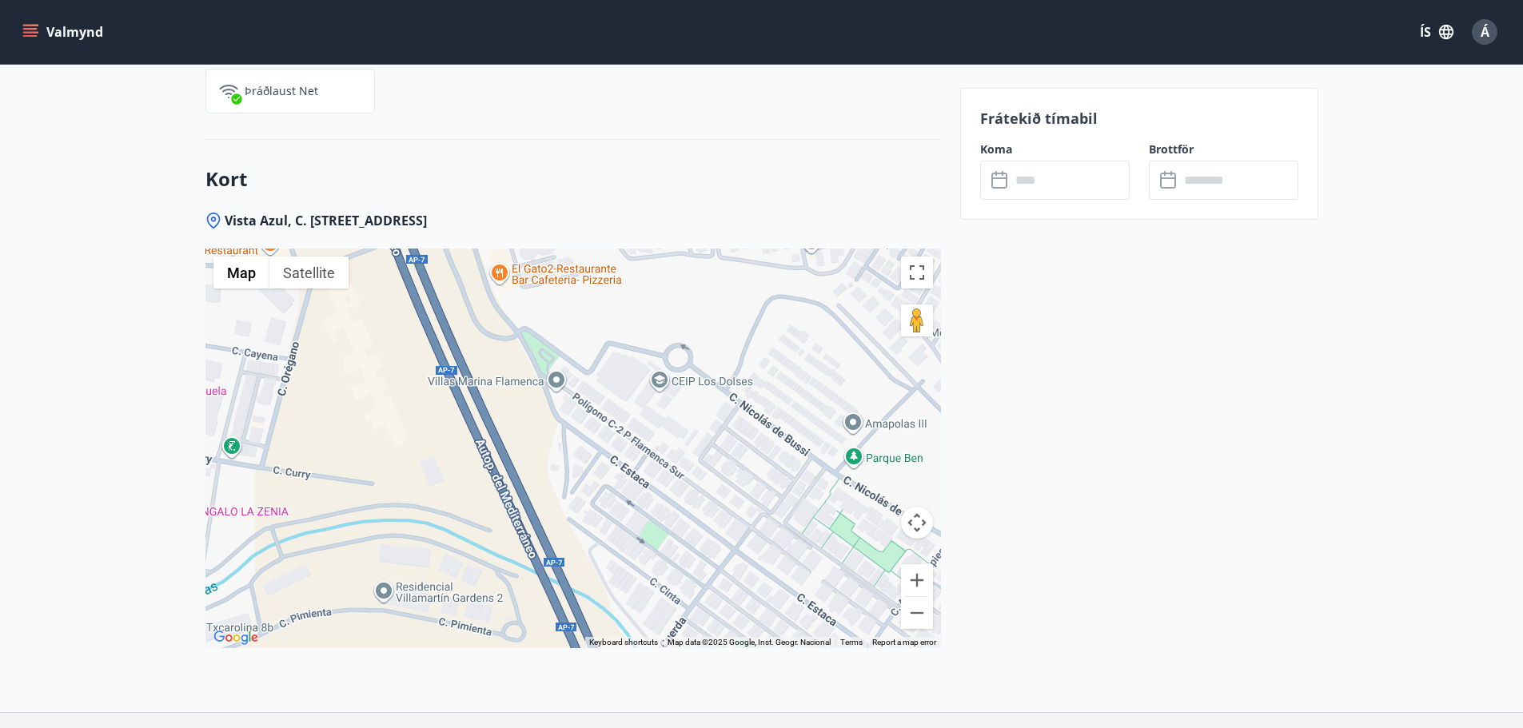
drag, startPoint x: 186, startPoint y: 431, endPoint x: 457, endPoint y: 418, distance: 270.6
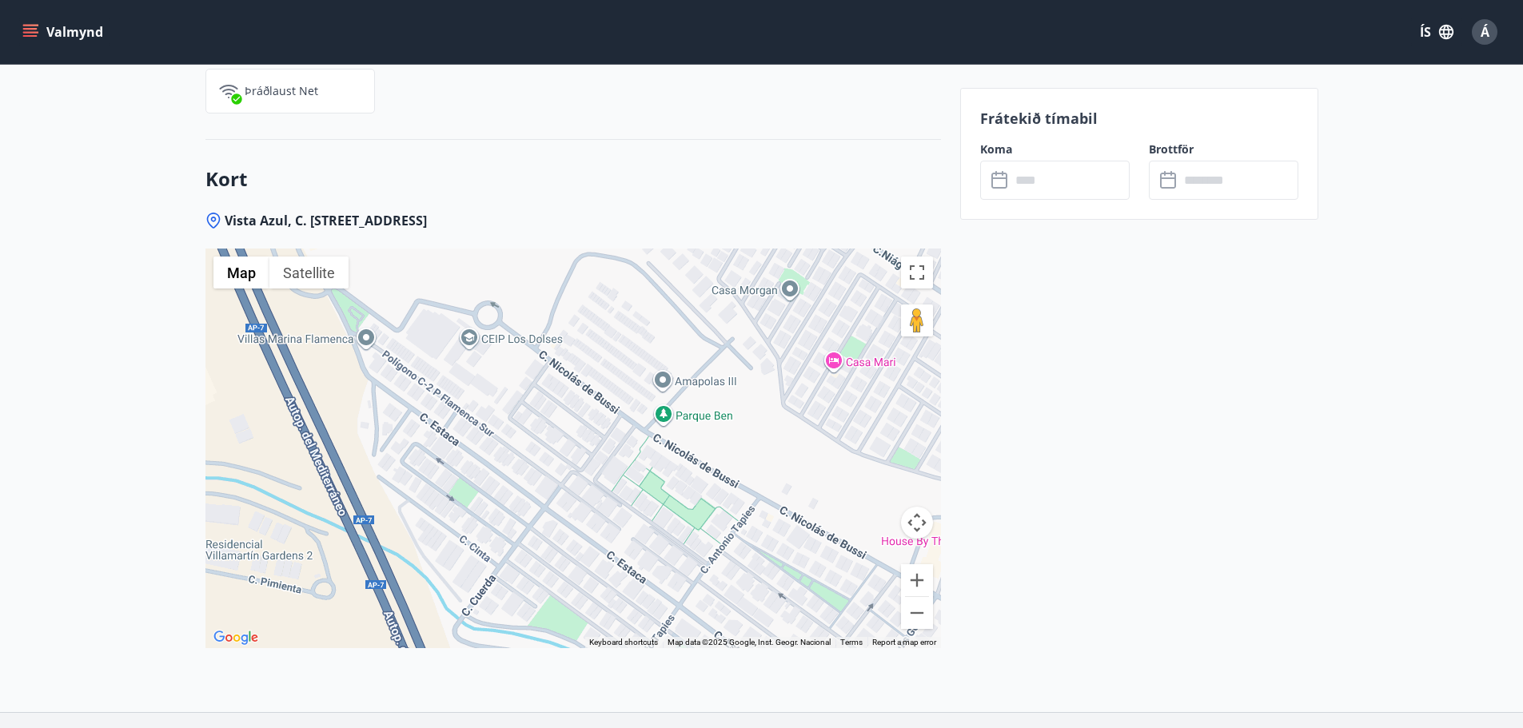
drag, startPoint x: 429, startPoint y: 417, endPoint x: 177, endPoint y: 373, distance: 256.6
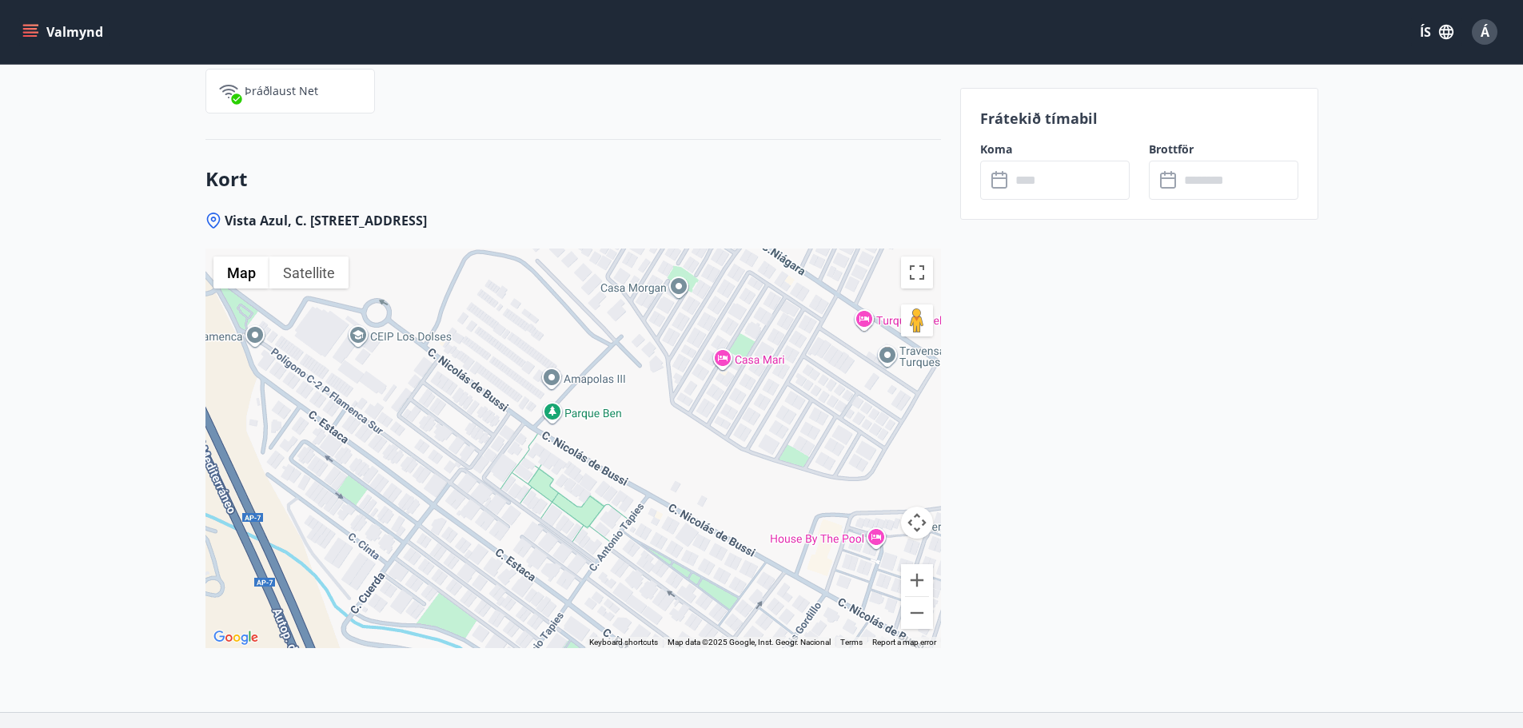
drag, startPoint x: 651, startPoint y: 395, endPoint x: 333, endPoint y: 372, distance: 319.1
click at [338, 372] on div at bounding box center [573, 449] width 736 height 400
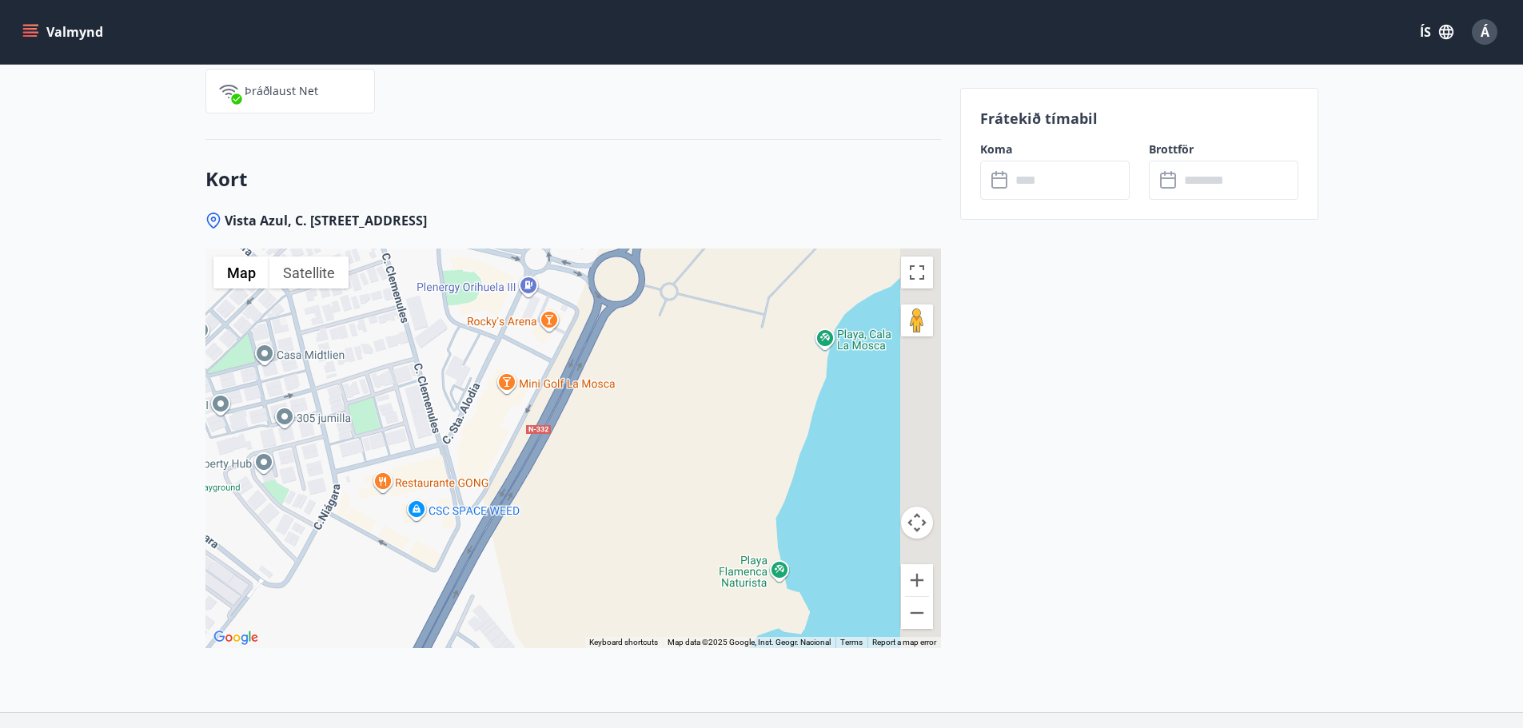
drag, startPoint x: 600, startPoint y: 391, endPoint x: 381, endPoint y: 375, distance: 219.7
click at [385, 375] on div at bounding box center [573, 449] width 736 height 400
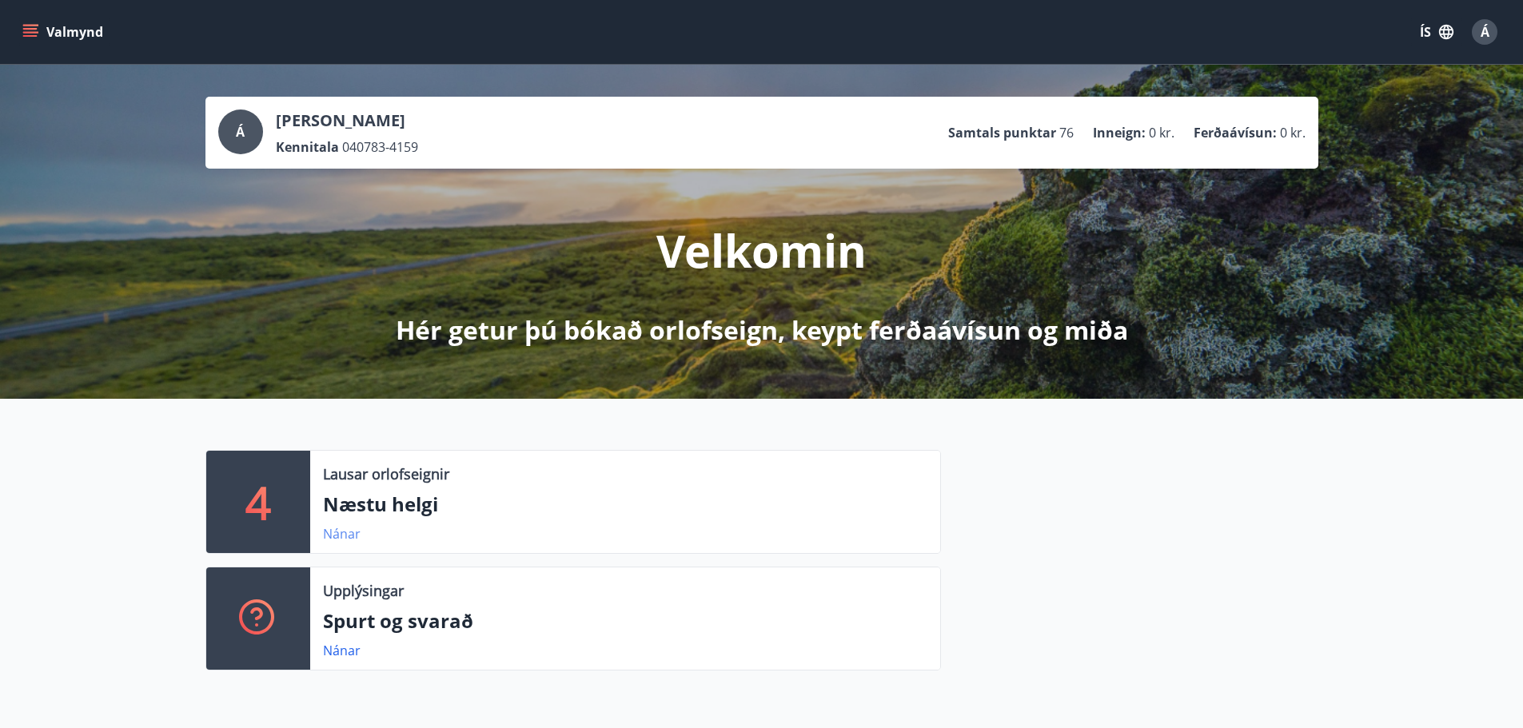
click at [341, 539] on link "Nánar" at bounding box center [342, 534] width 38 height 18
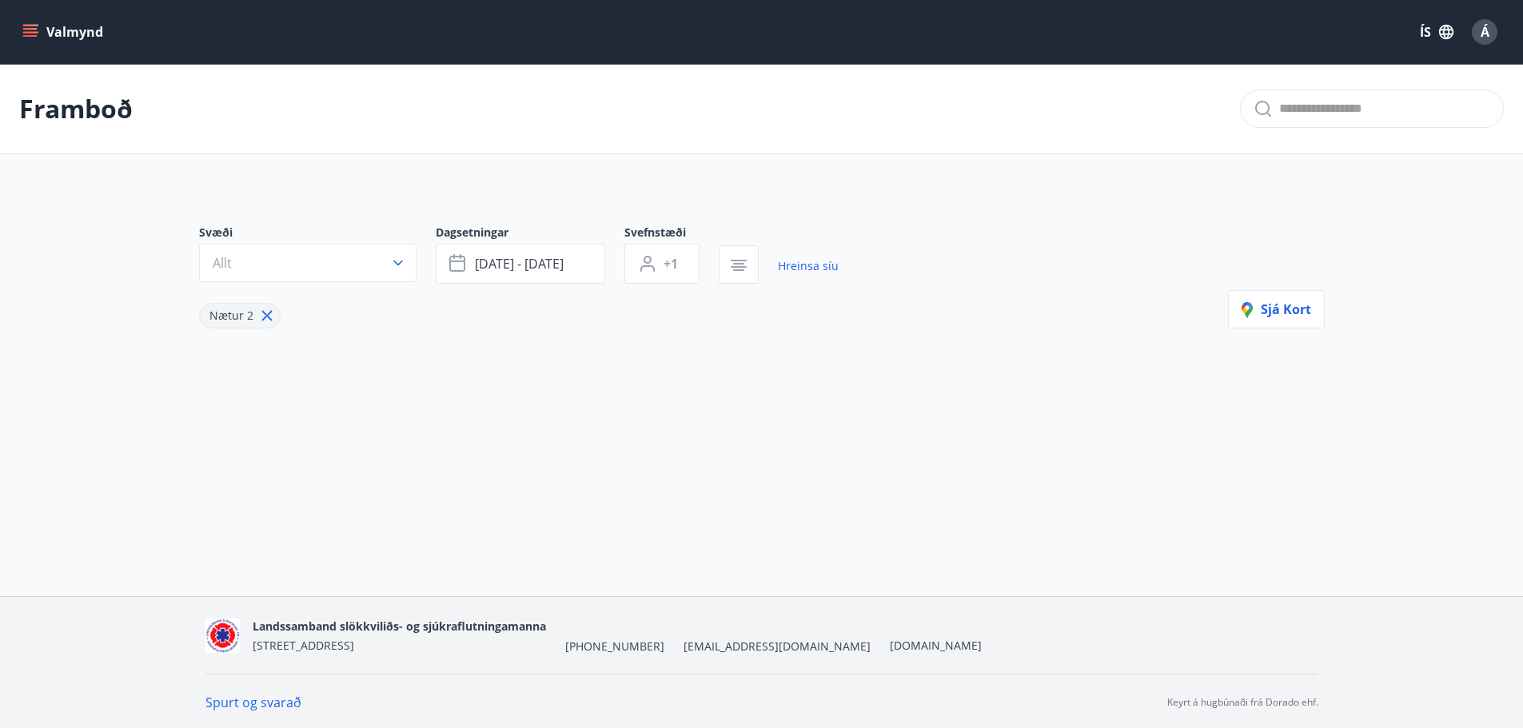
type input "*"
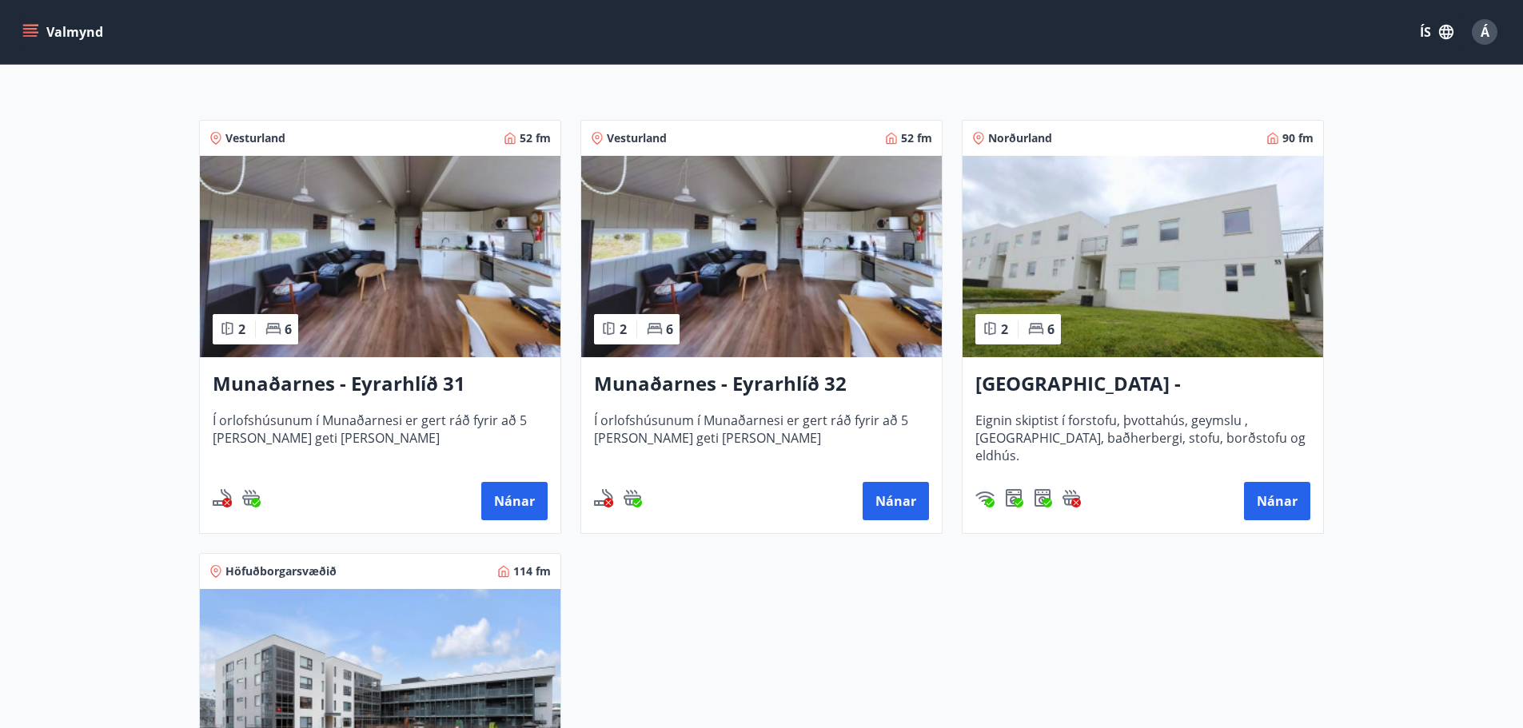
scroll to position [320, 0]
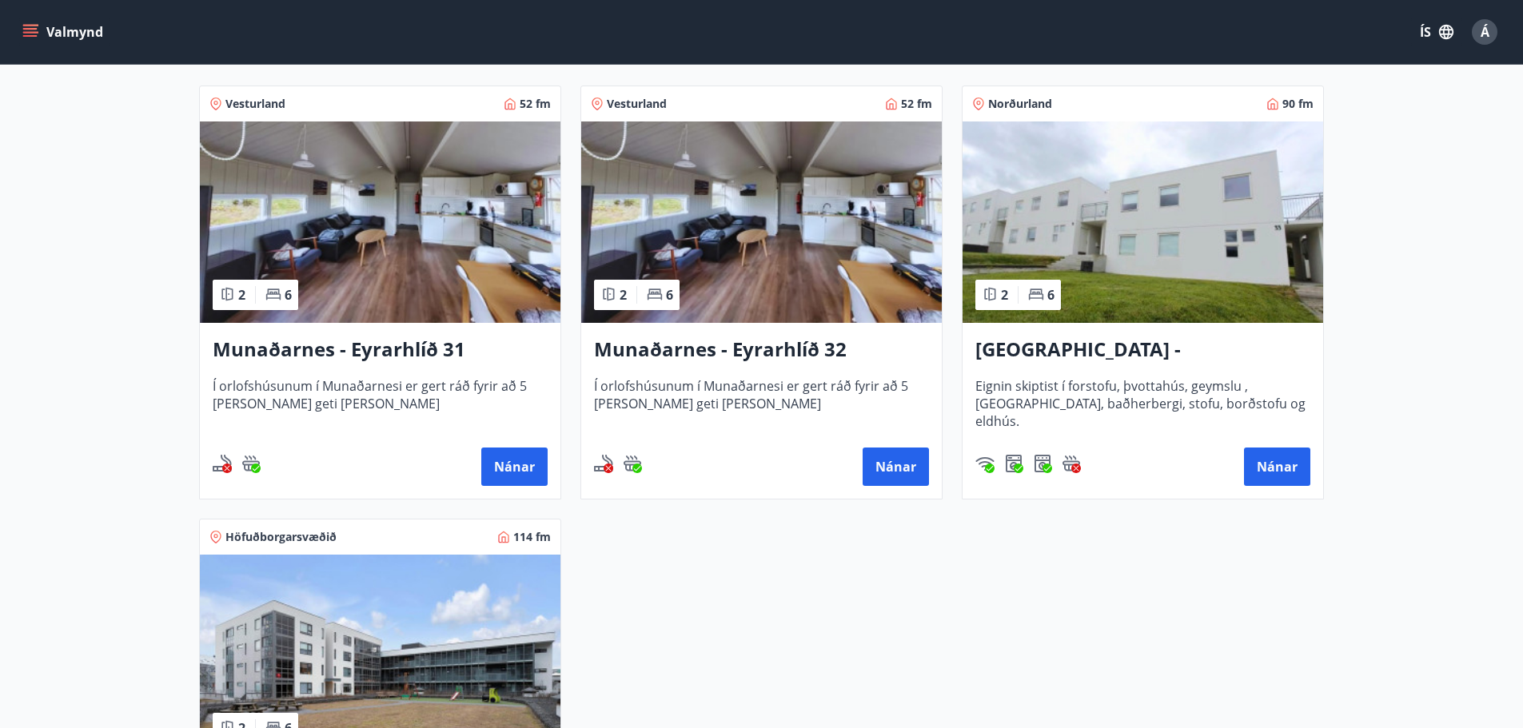
click at [1135, 347] on h3 "[GEOGRAPHIC_DATA] - [GEOGRAPHIC_DATA] 33, NEÐRI HÆÐ" at bounding box center [1143, 350] width 335 height 29
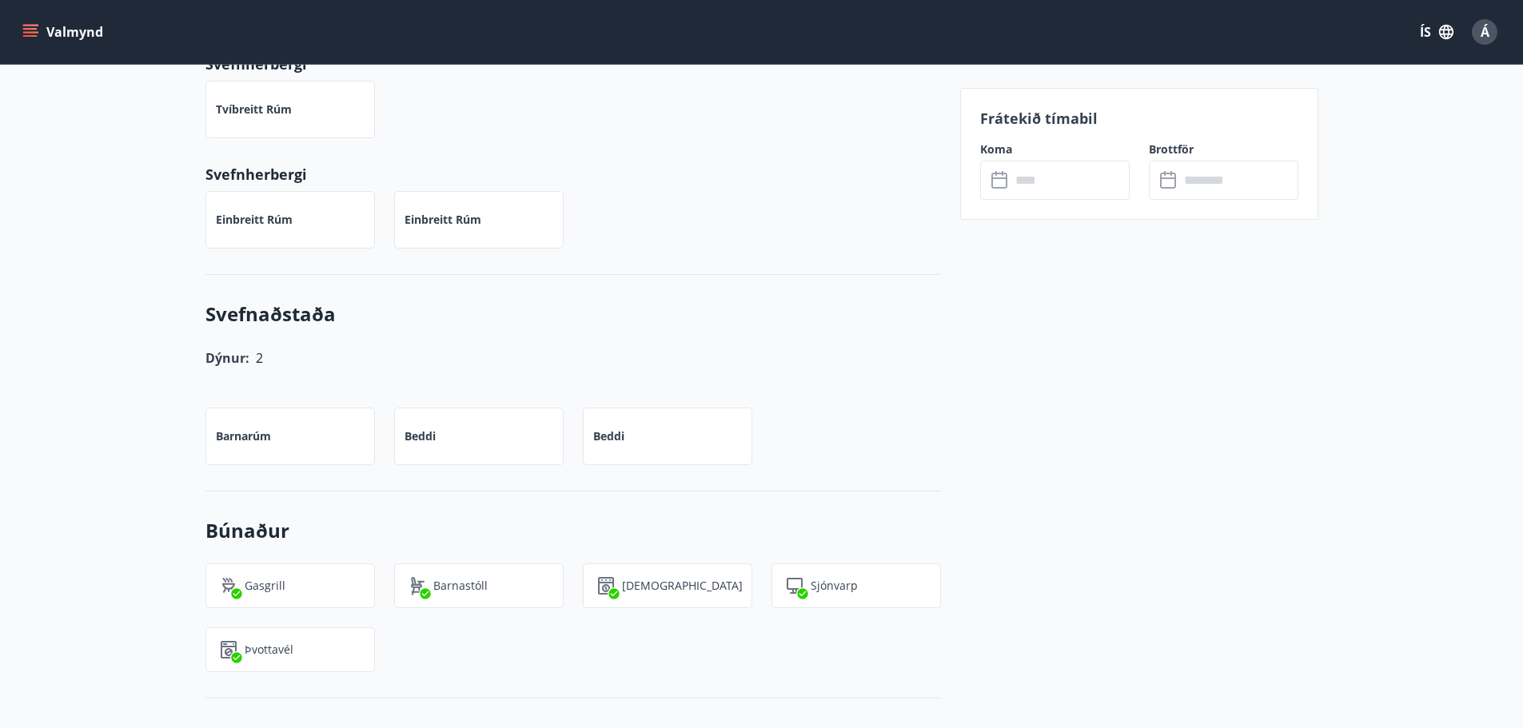
scroll to position [844, 0]
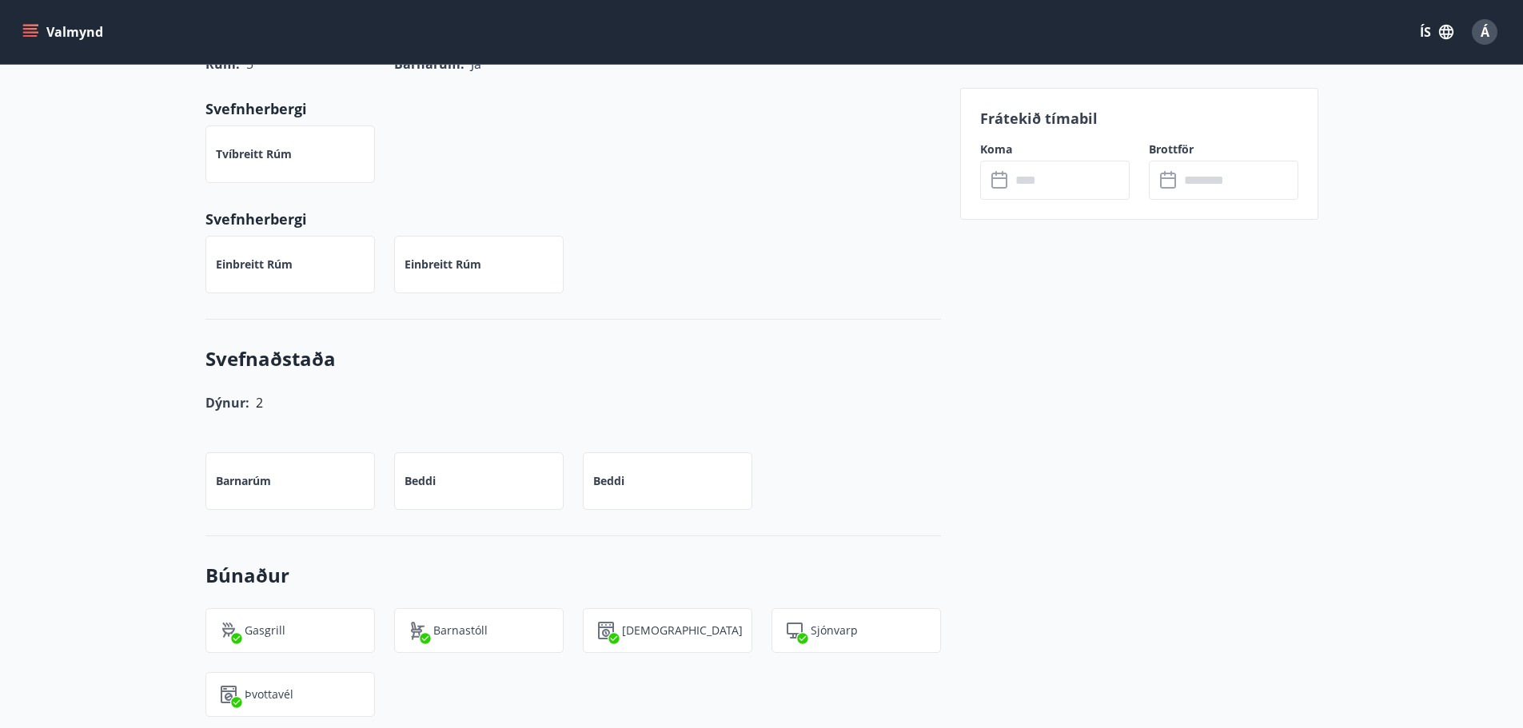
click at [1074, 181] on input "text" at bounding box center [1070, 180] width 119 height 39
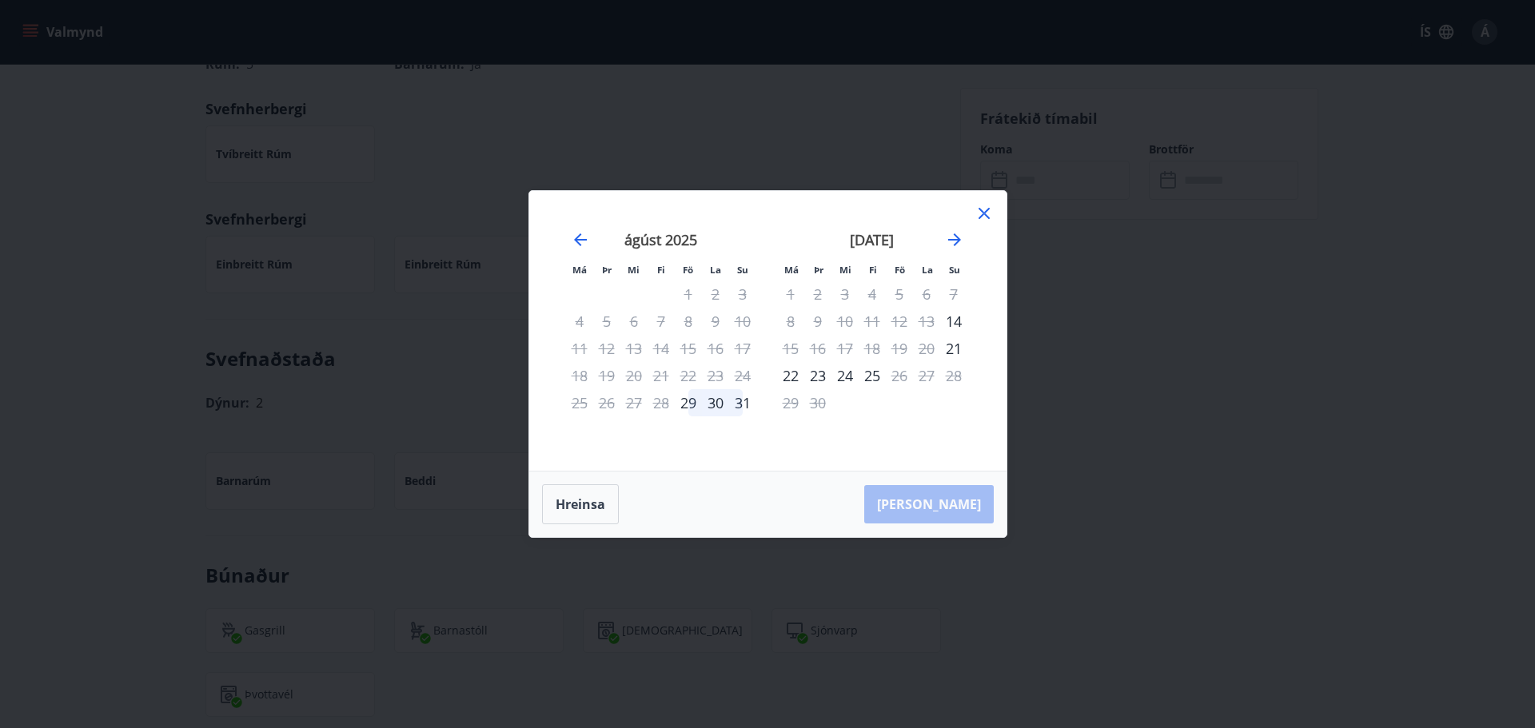
click at [790, 379] on div "22" at bounding box center [790, 375] width 27 height 27
click at [849, 378] on div "24" at bounding box center [845, 375] width 27 height 27
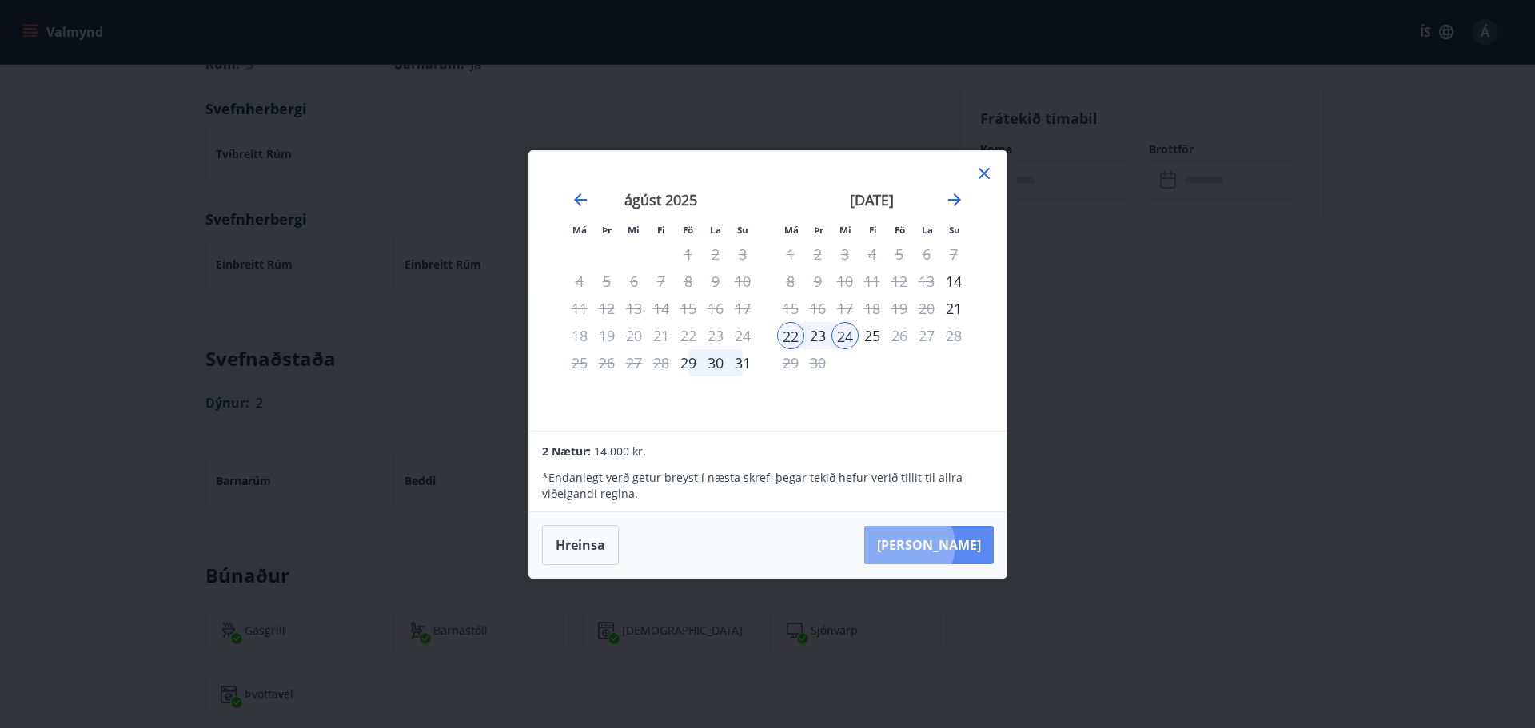
click at [958, 545] on button "Taka Frá" at bounding box center [929, 545] width 130 height 38
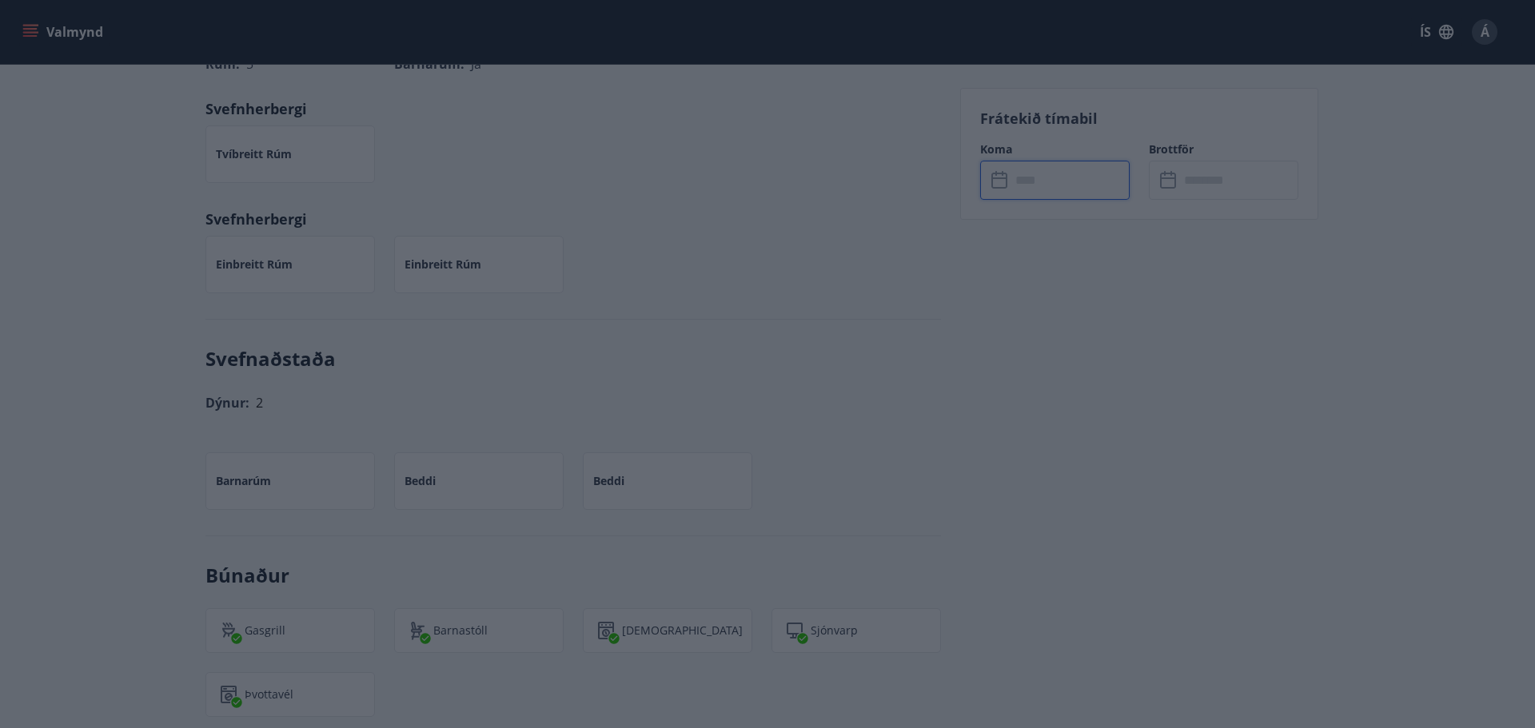
type input "******"
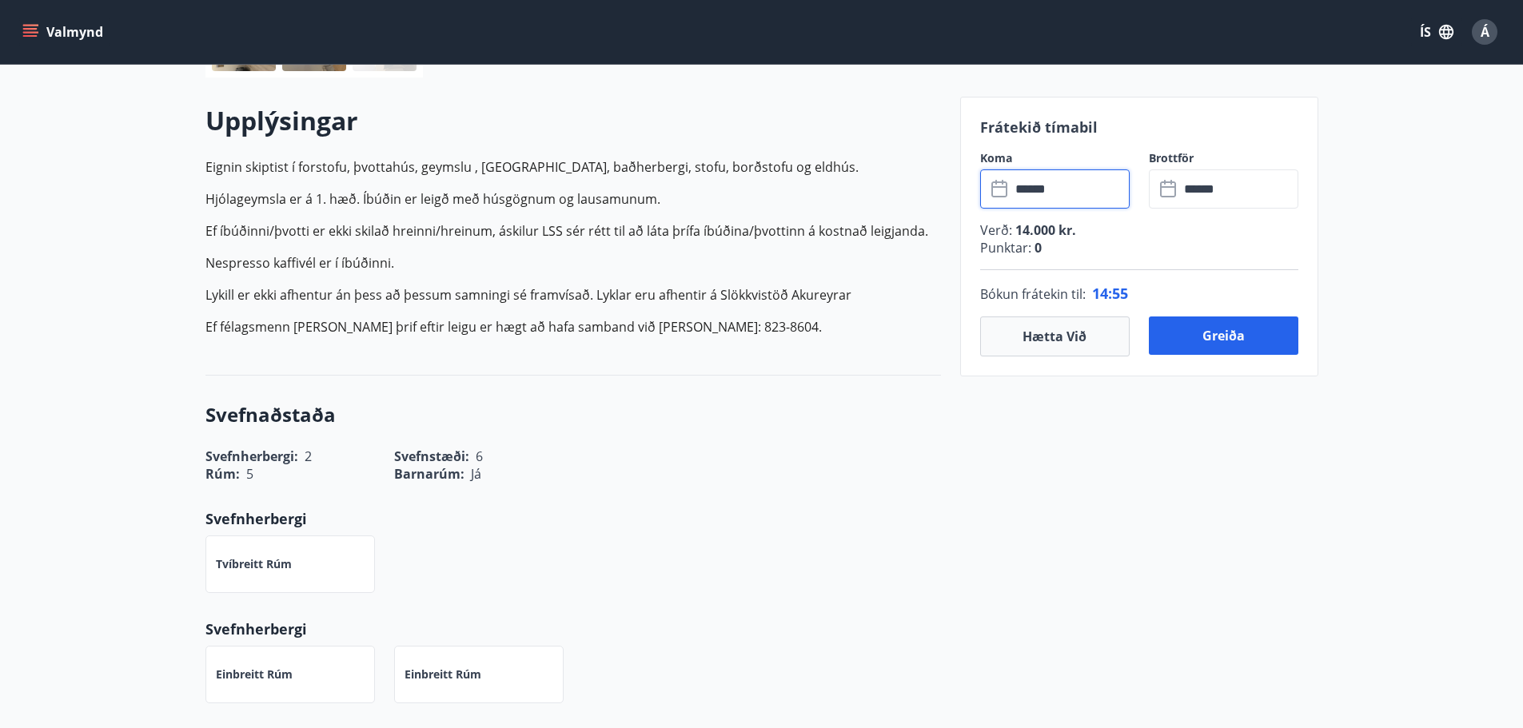
scroll to position [445, 0]
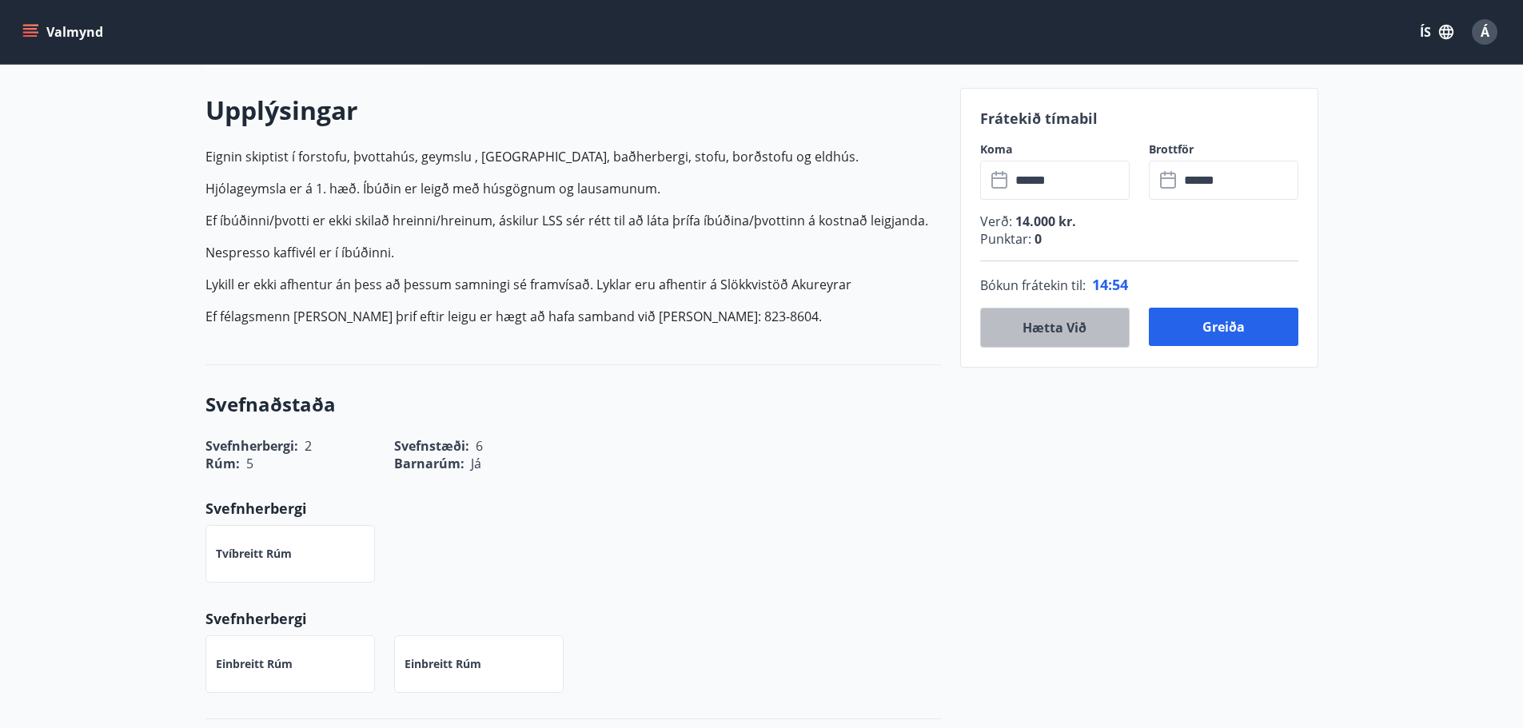
click at [1077, 330] on button "Hætta við" at bounding box center [1055, 328] width 150 height 40
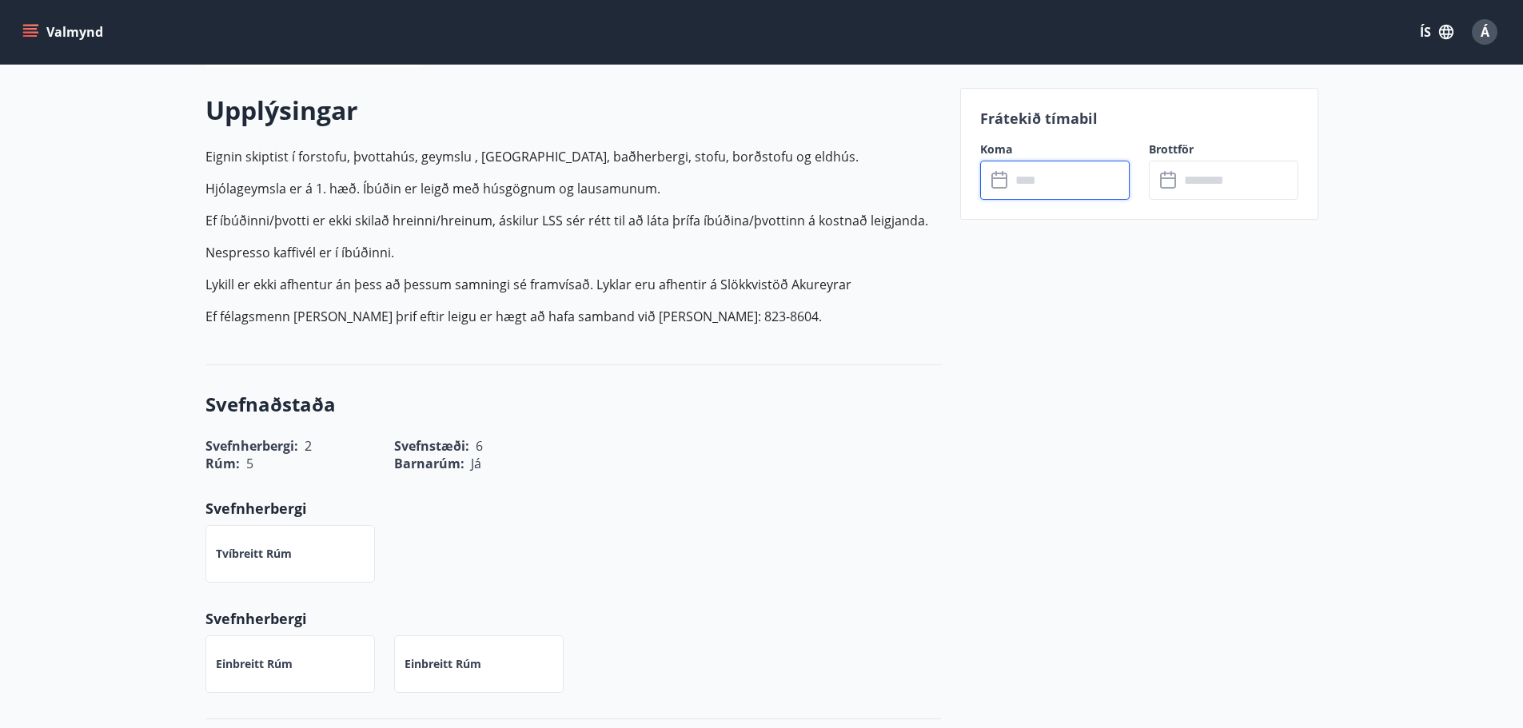
click at [1073, 191] on input "text" at bounding box center [1070, 180] width 119 height 39
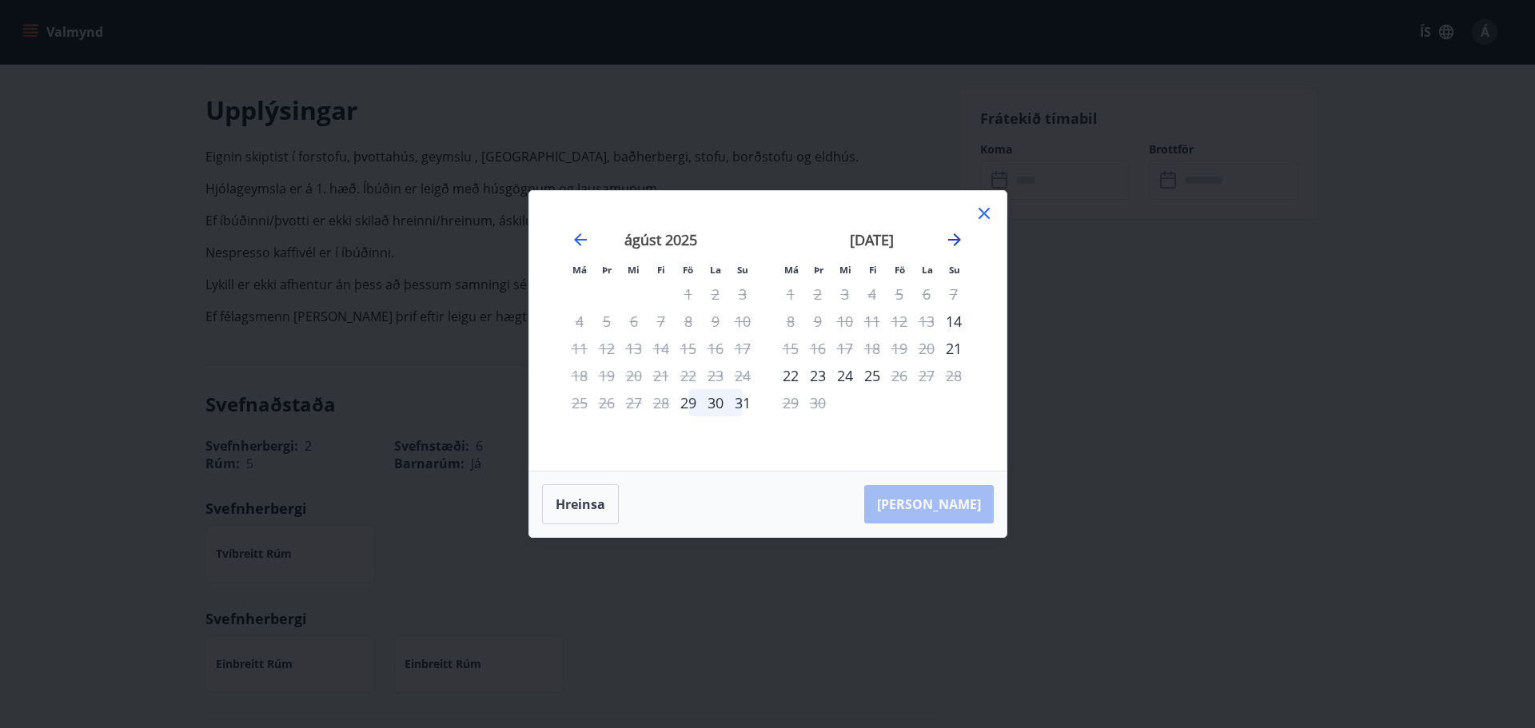
click at [959, 240] on icon "Move forward to switch to the next month." at bounding box center [954, 239] width 13 height 13
click at [876, 346] on div "16" at bounding box center [872, 348] width 27 height 27
click at [956, 350] on div "19" at bounding box center [953, 348] width 27 height 27
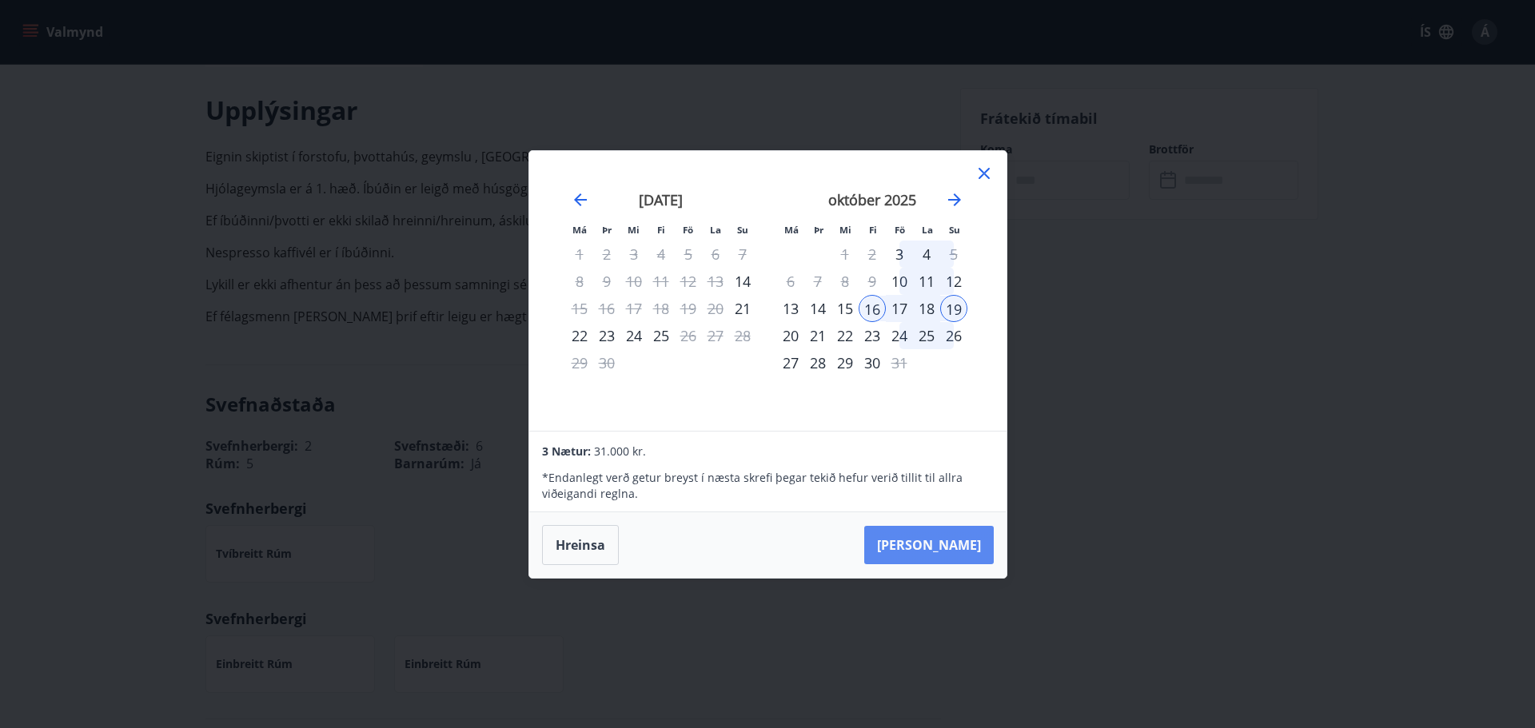
click at [950, 541] on button "Taka Frá" at bounding box center [929, 545] width 130 height 38
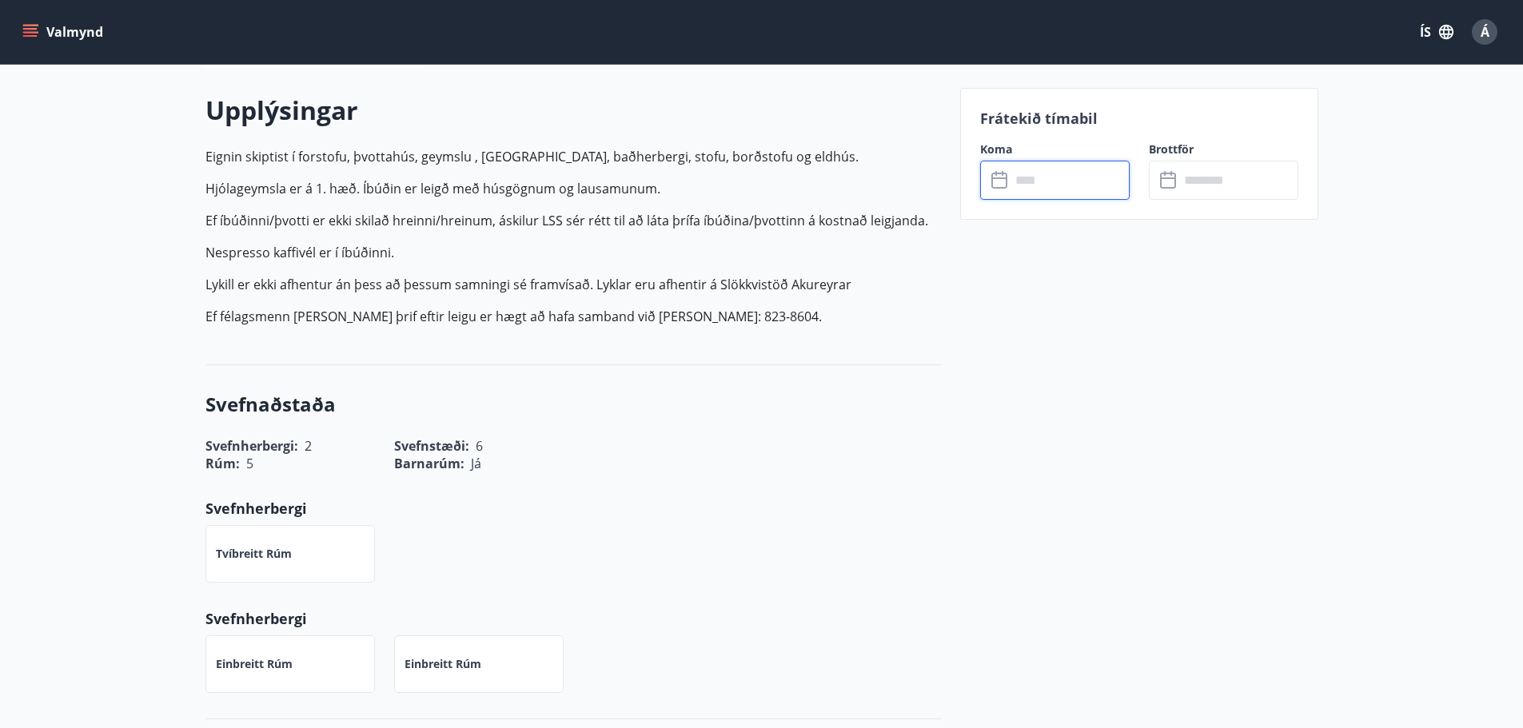
type input "******"
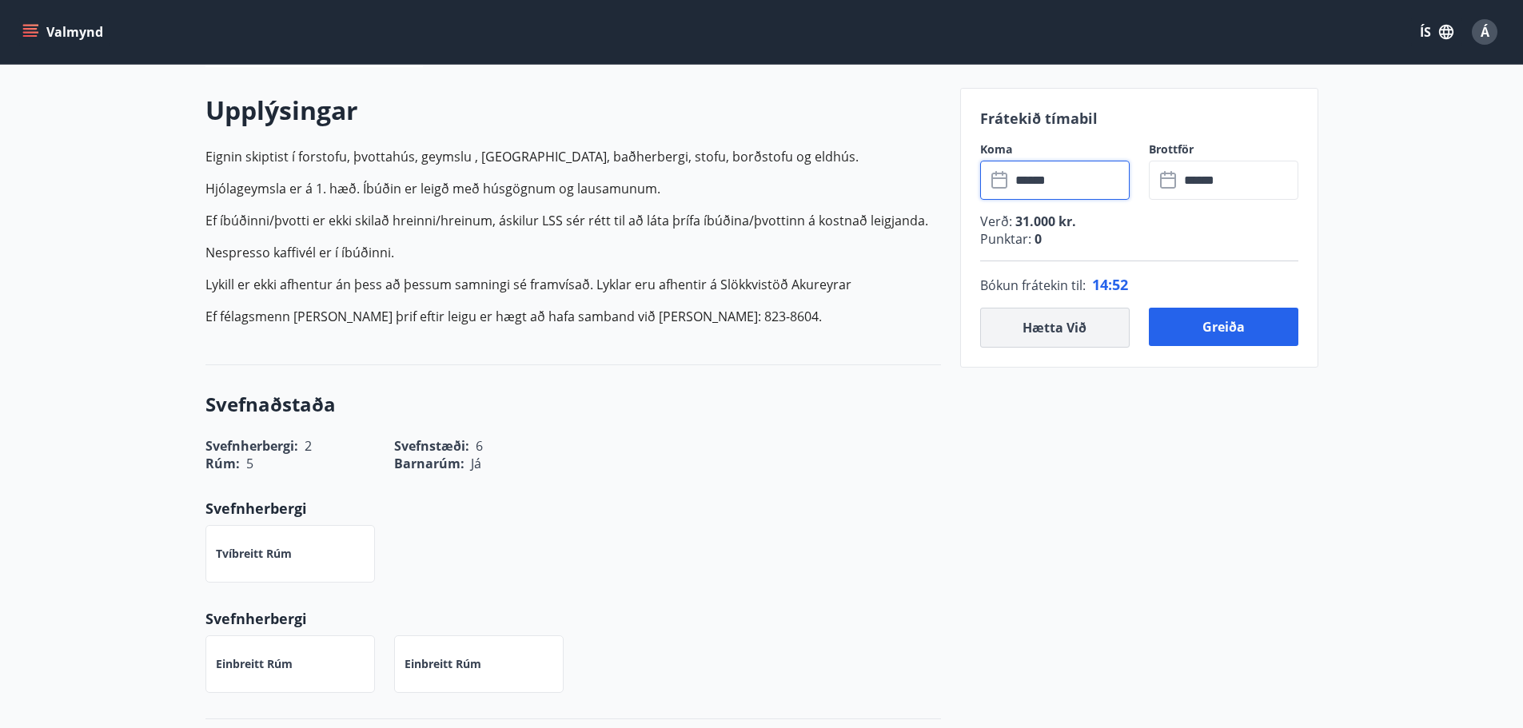
click at [1088, 326] on button "Hætta við" at bounding box center [1055, 328] width 150 height 40
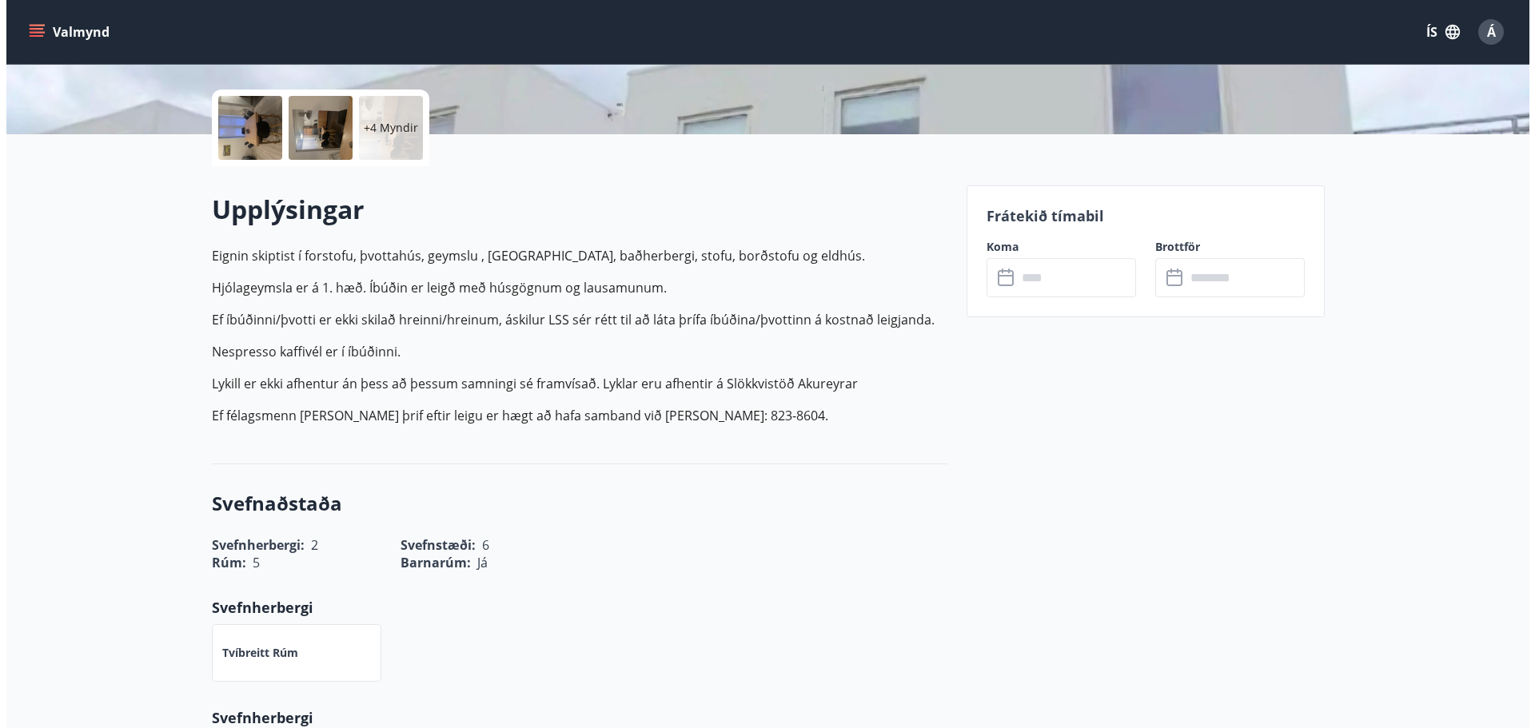
scroll to position [205, 0]
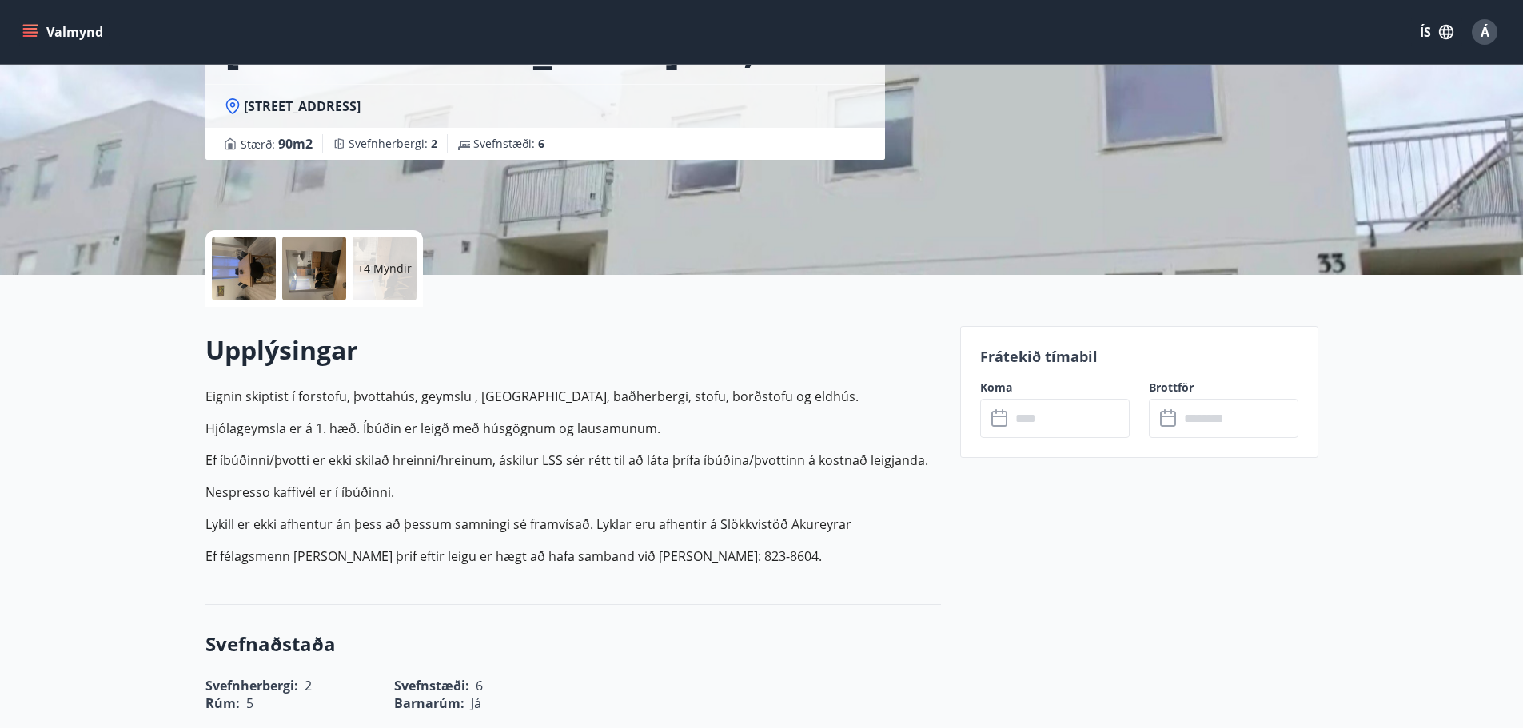
click at [263, 261] on div at bounding box center [244, 269] width 64 height 64
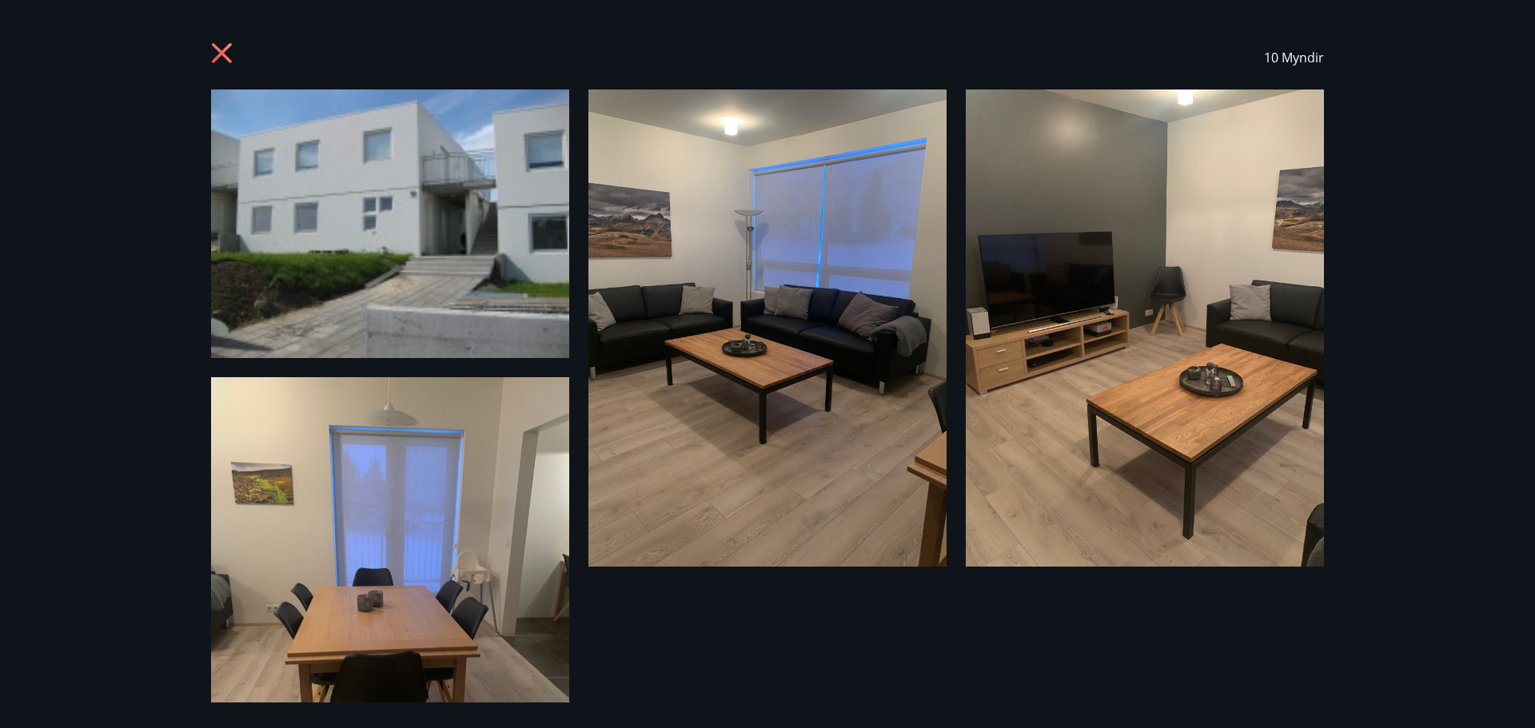
click at [556, 231] on img at bounding box center [390, 224] width 358 height 269
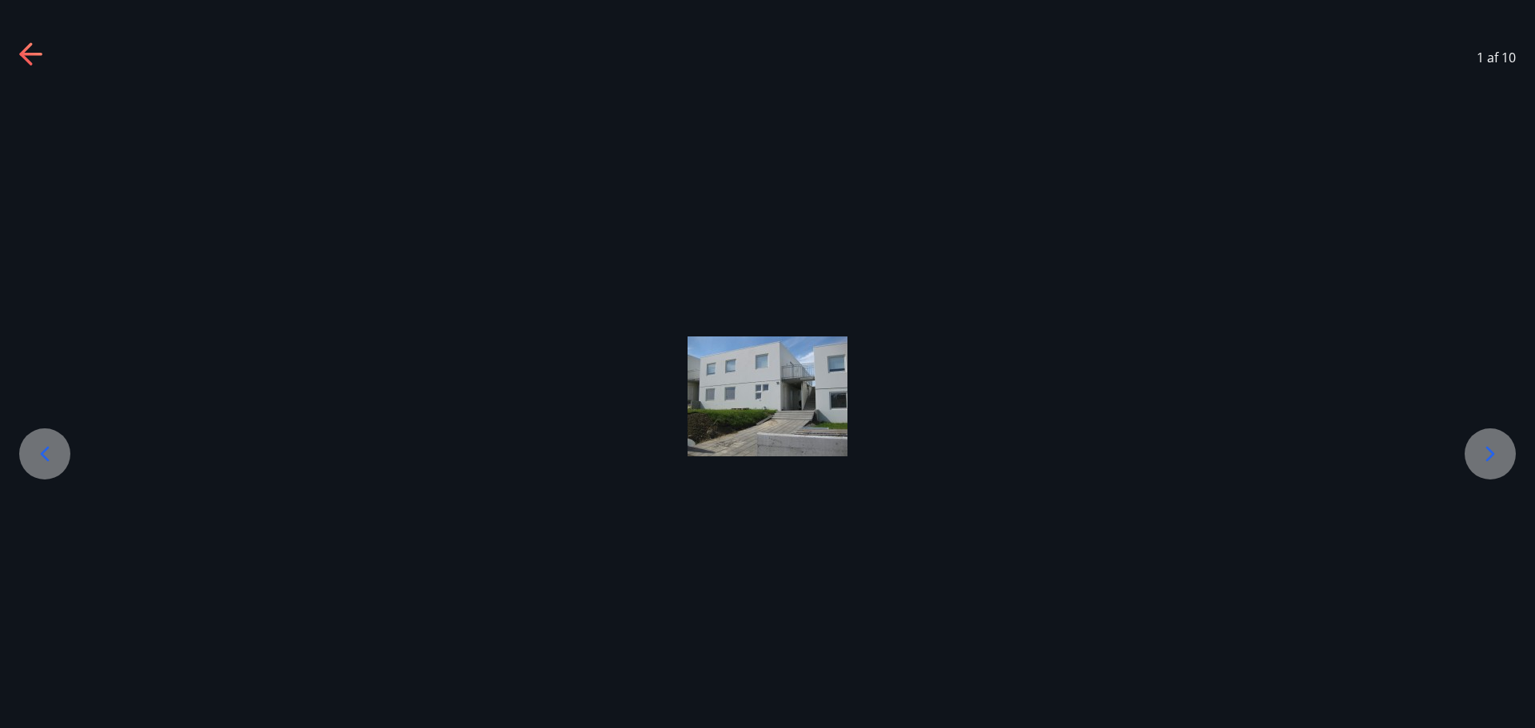
click at [1486, 449] on icon at bounding box center [1491, 454] width 26 height 26
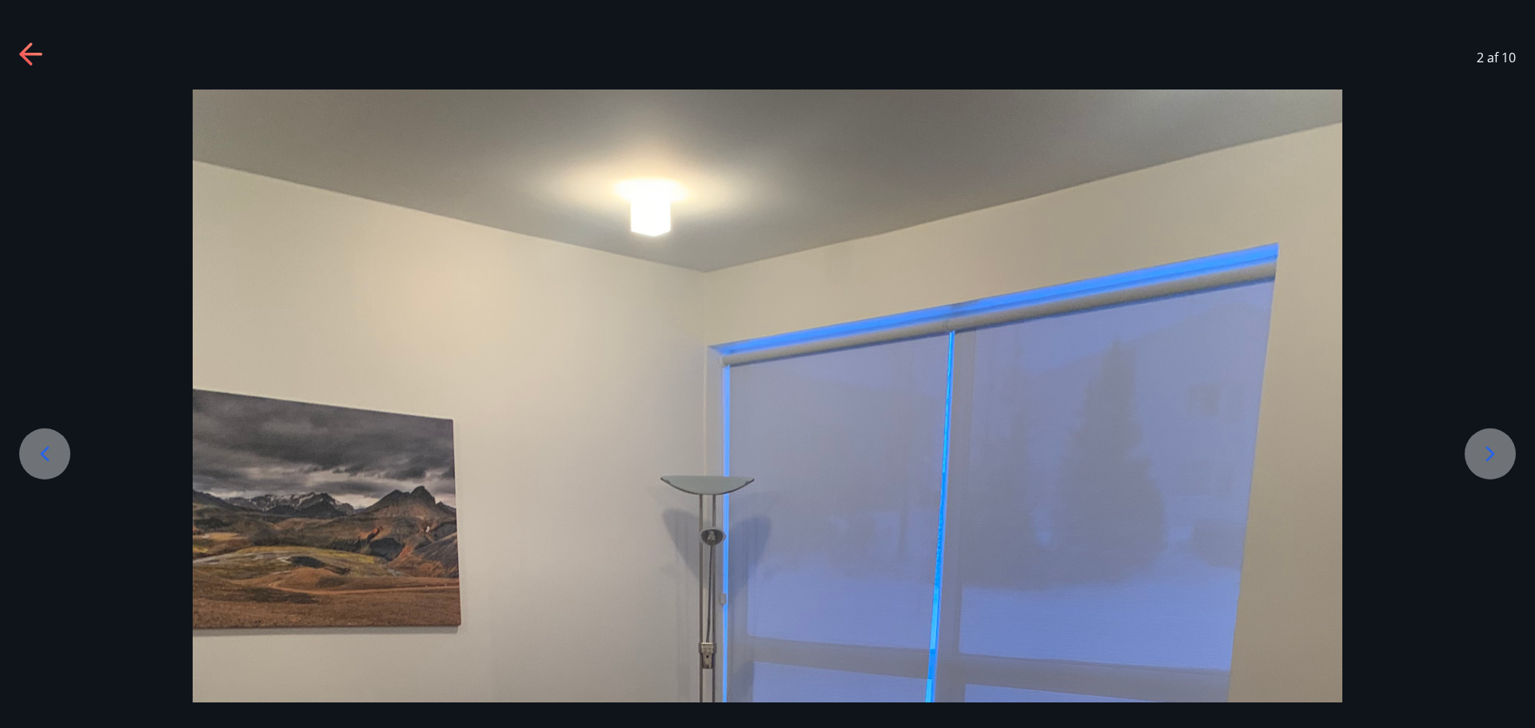
click at [1486, 449] on icon at bounding box center [1491, 454] width 26 height 26
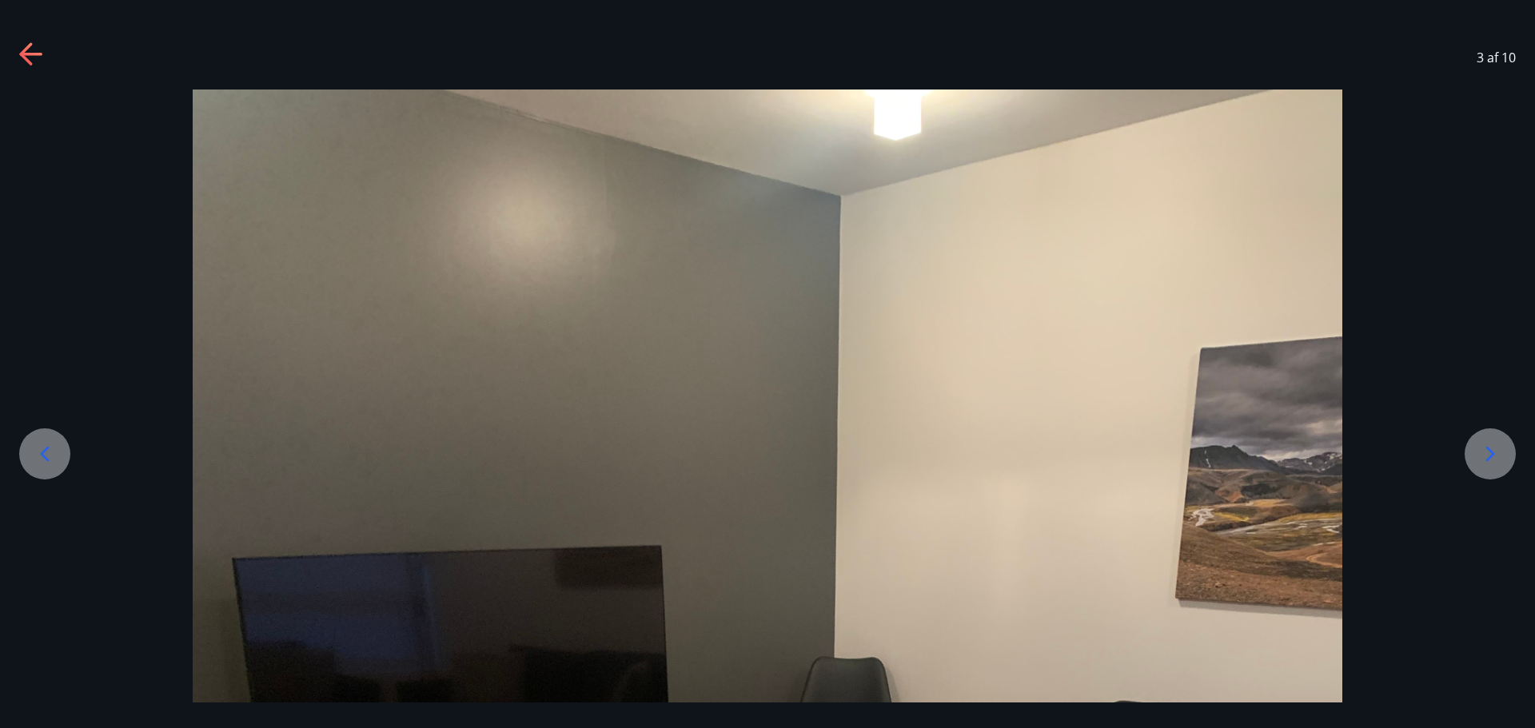
click at [1486, 449] on icon at bounding box center [1491, 454] width 26 height 26
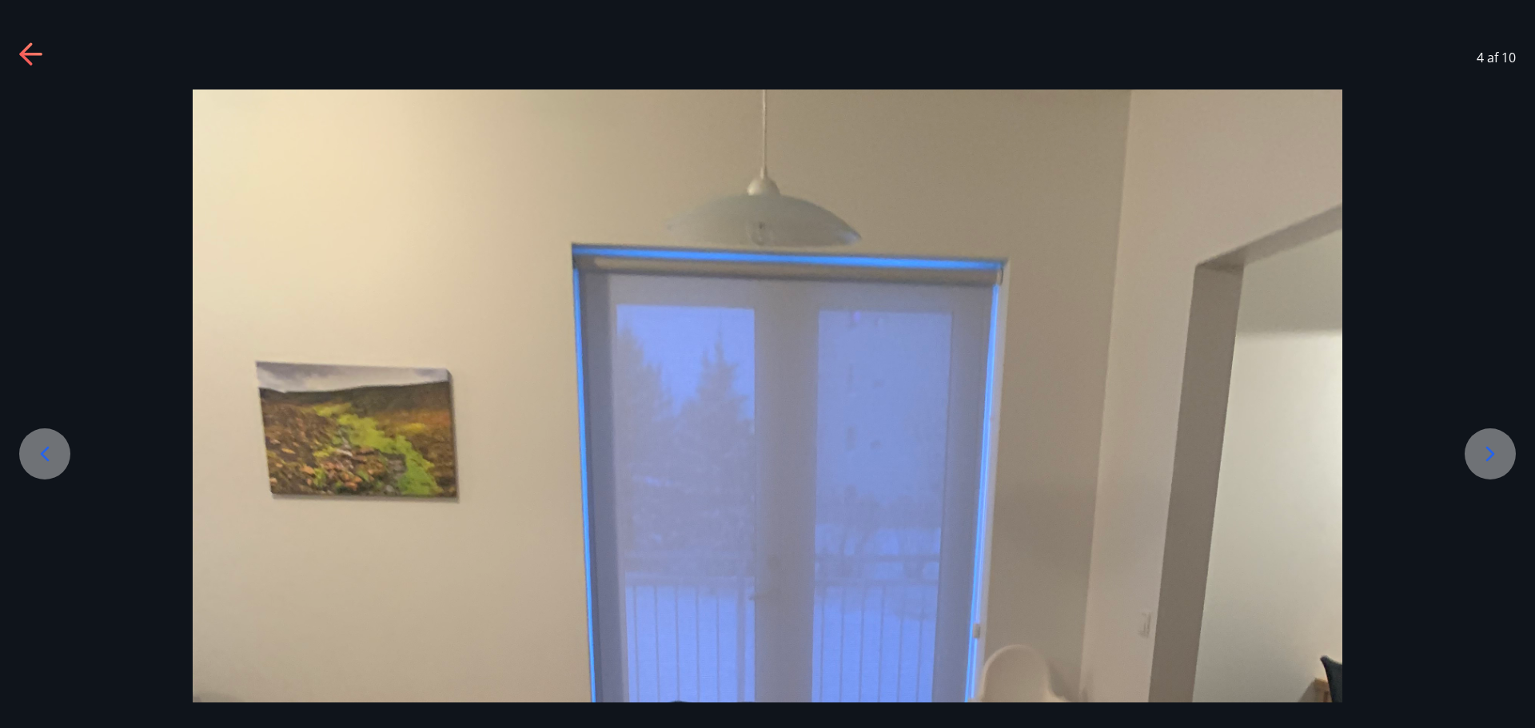
click at [1486, 449] on icon at bounding box center [1491, 454] width 26 height 26
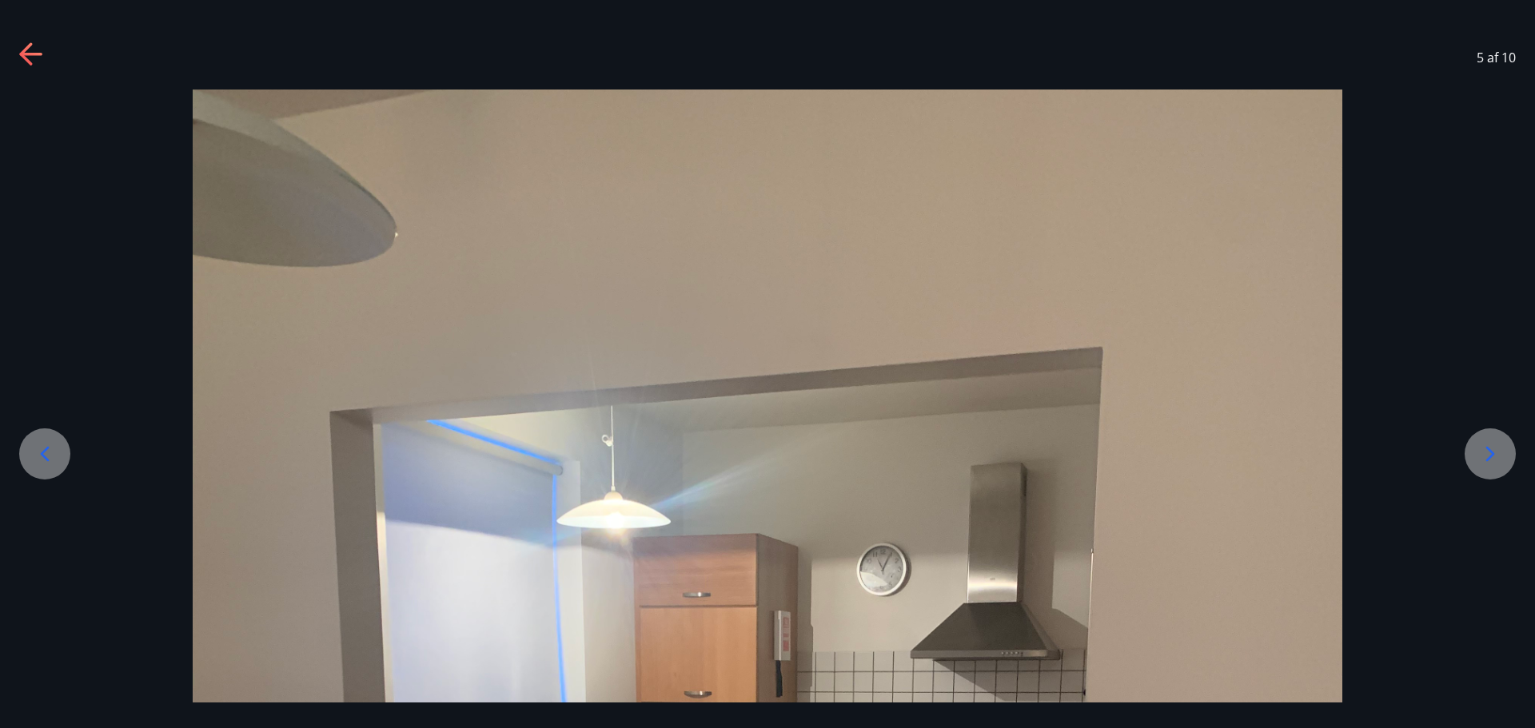
click at [1486, 449] on icon at bounding box center [1491, 454] width 26 height 26
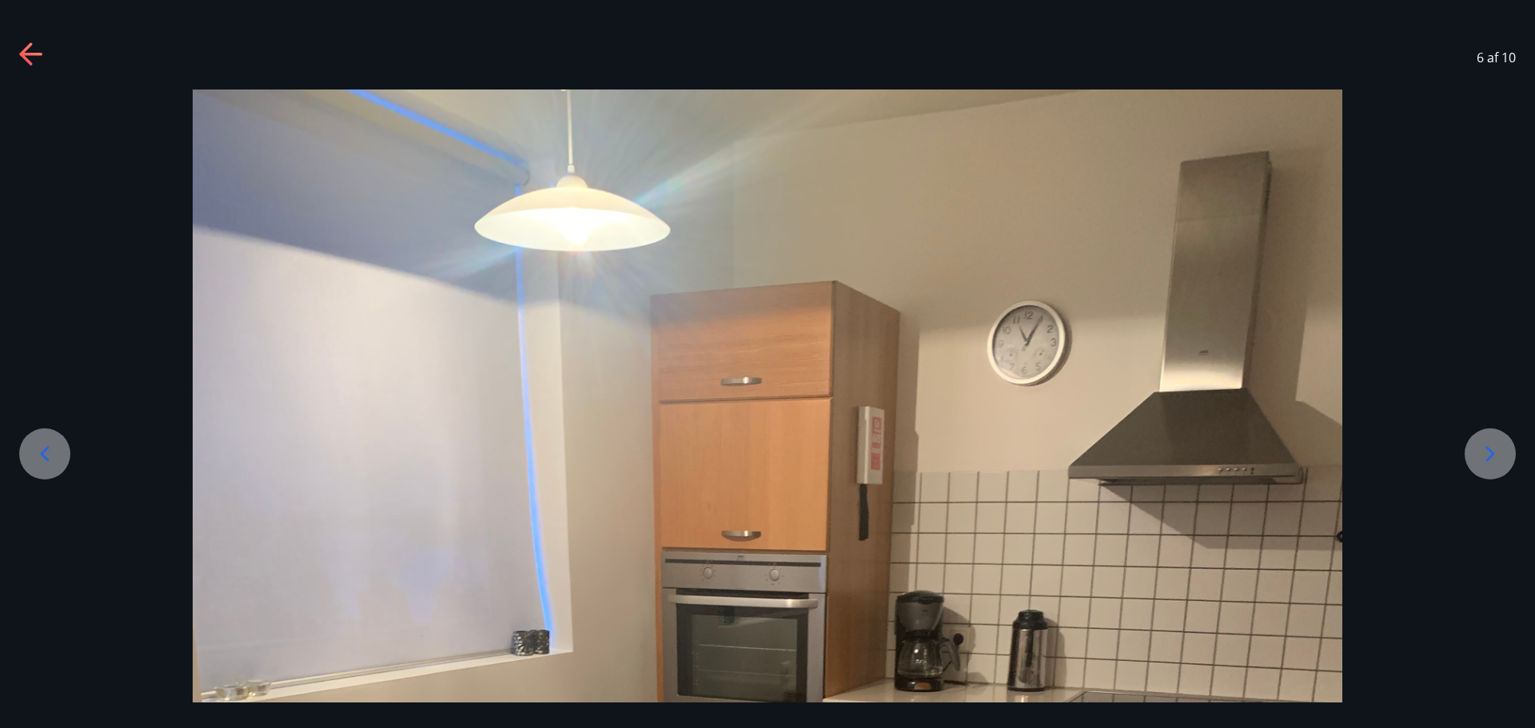
click at [1486, 449] on icon at bounding box center [1491, 454] width 26 height 26
